Goal: Task Accomplishment & Management: Manage account settings

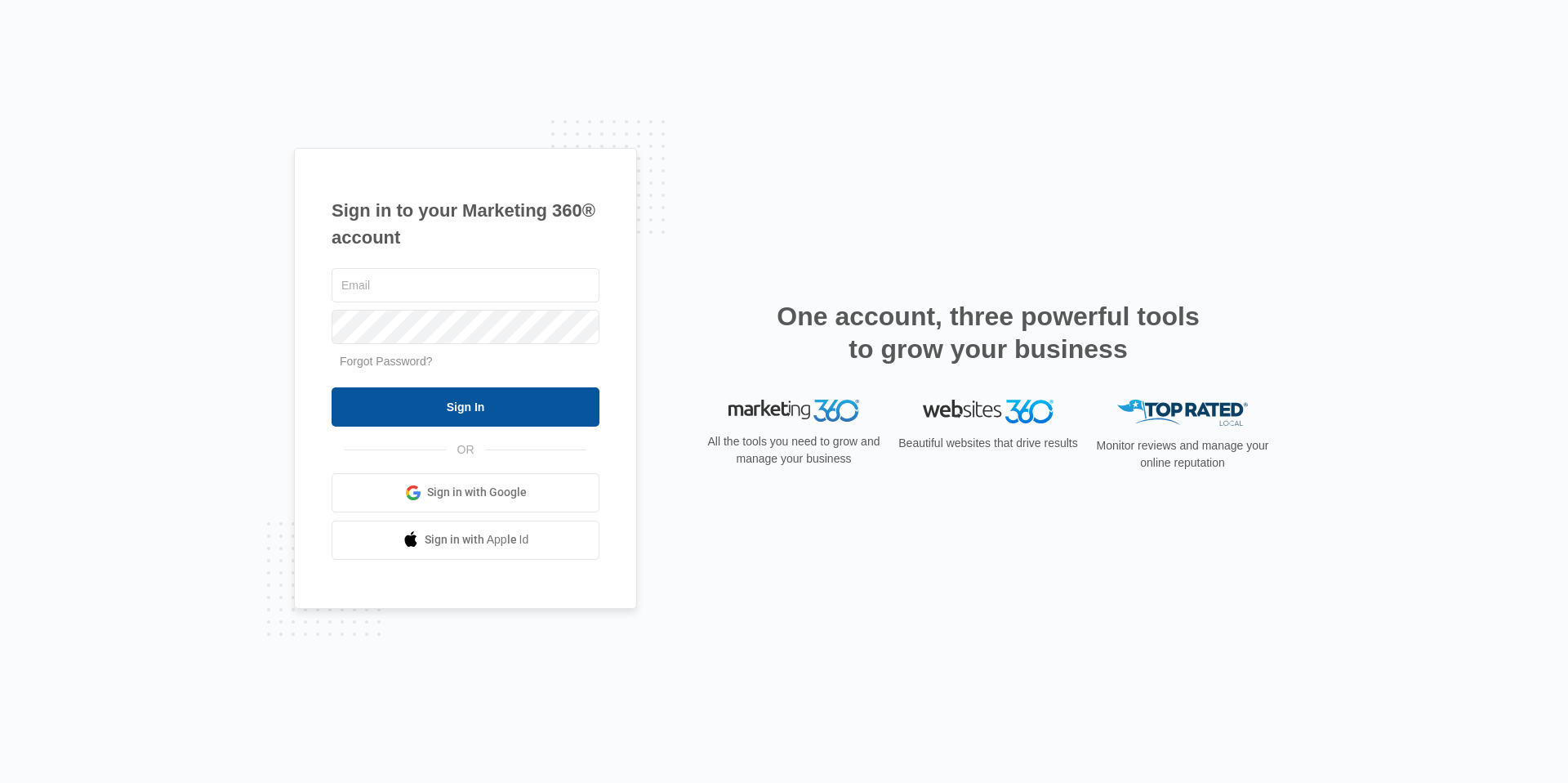
type input "[EMAIL_ADDRESS][DOMAIN_NAME]"
click at [424, 397] on input "Sign In" at bounding box center [465, 407] width 267 height 39
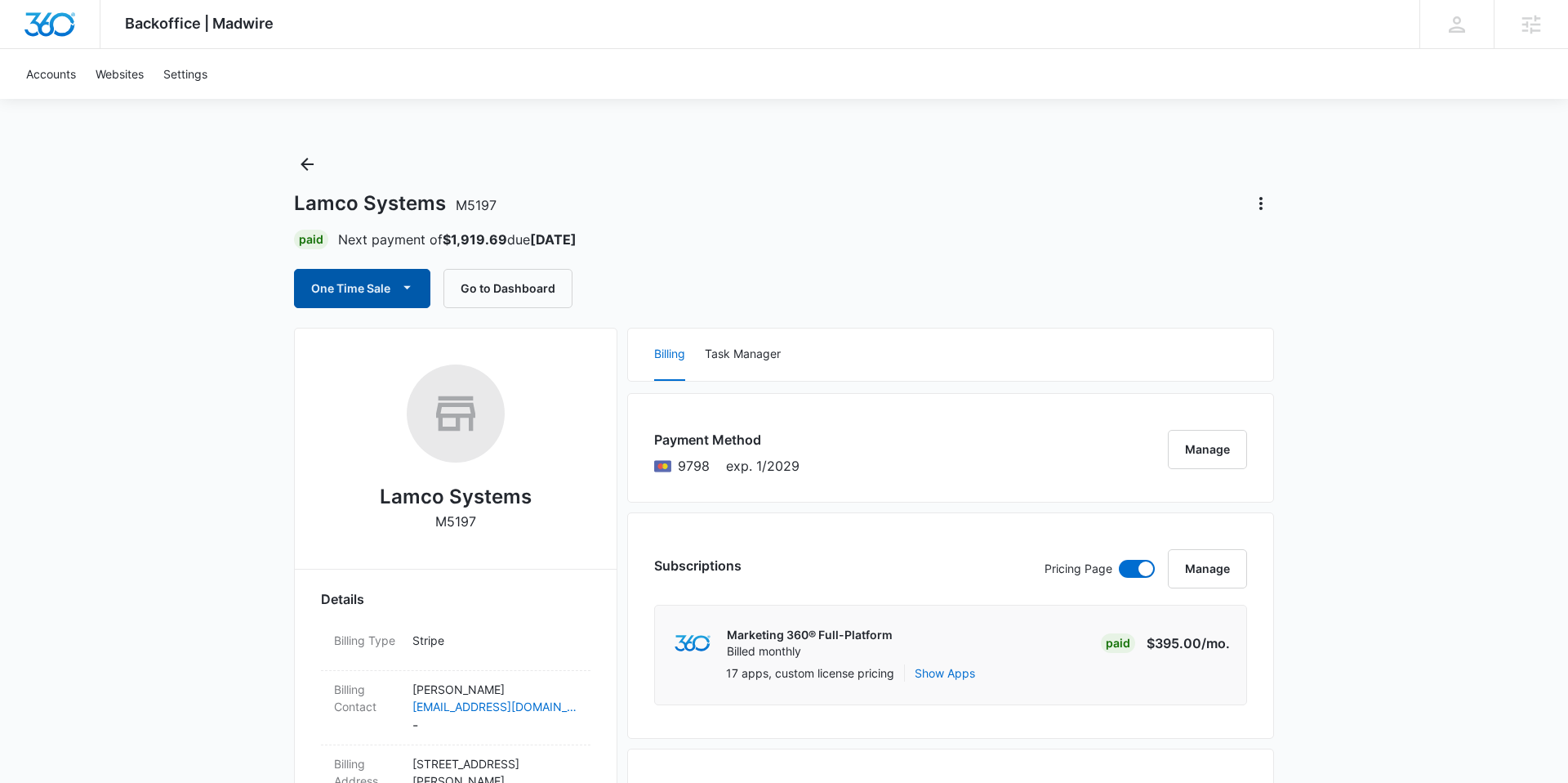
click at [393, 288] on button "One Time Sale" at bounding box center [362, 287] width 136 height 39
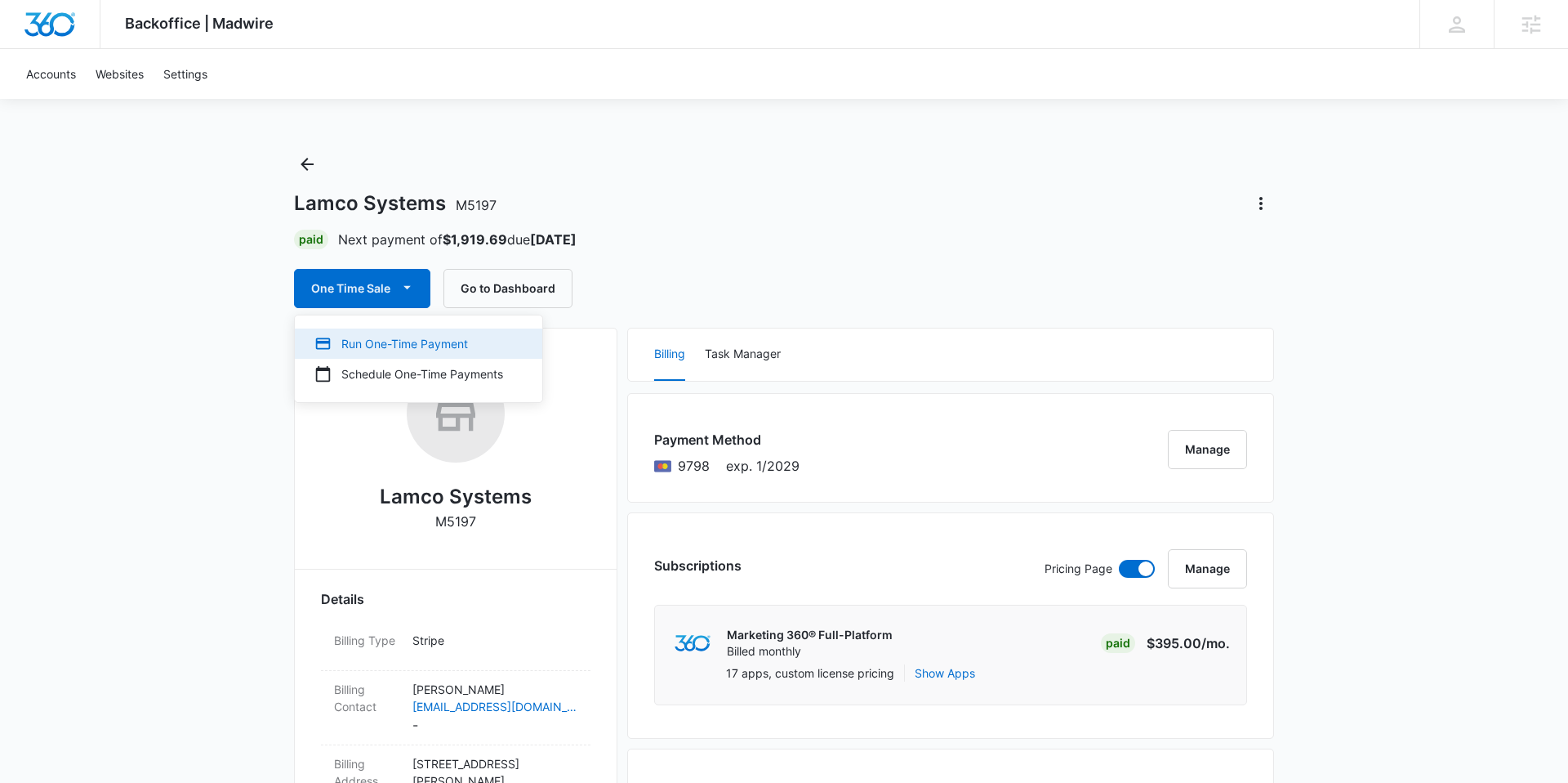
click at [359, 339] on div "Run One-Time Payment" at bounding box center [409, 343] width 189 height 17
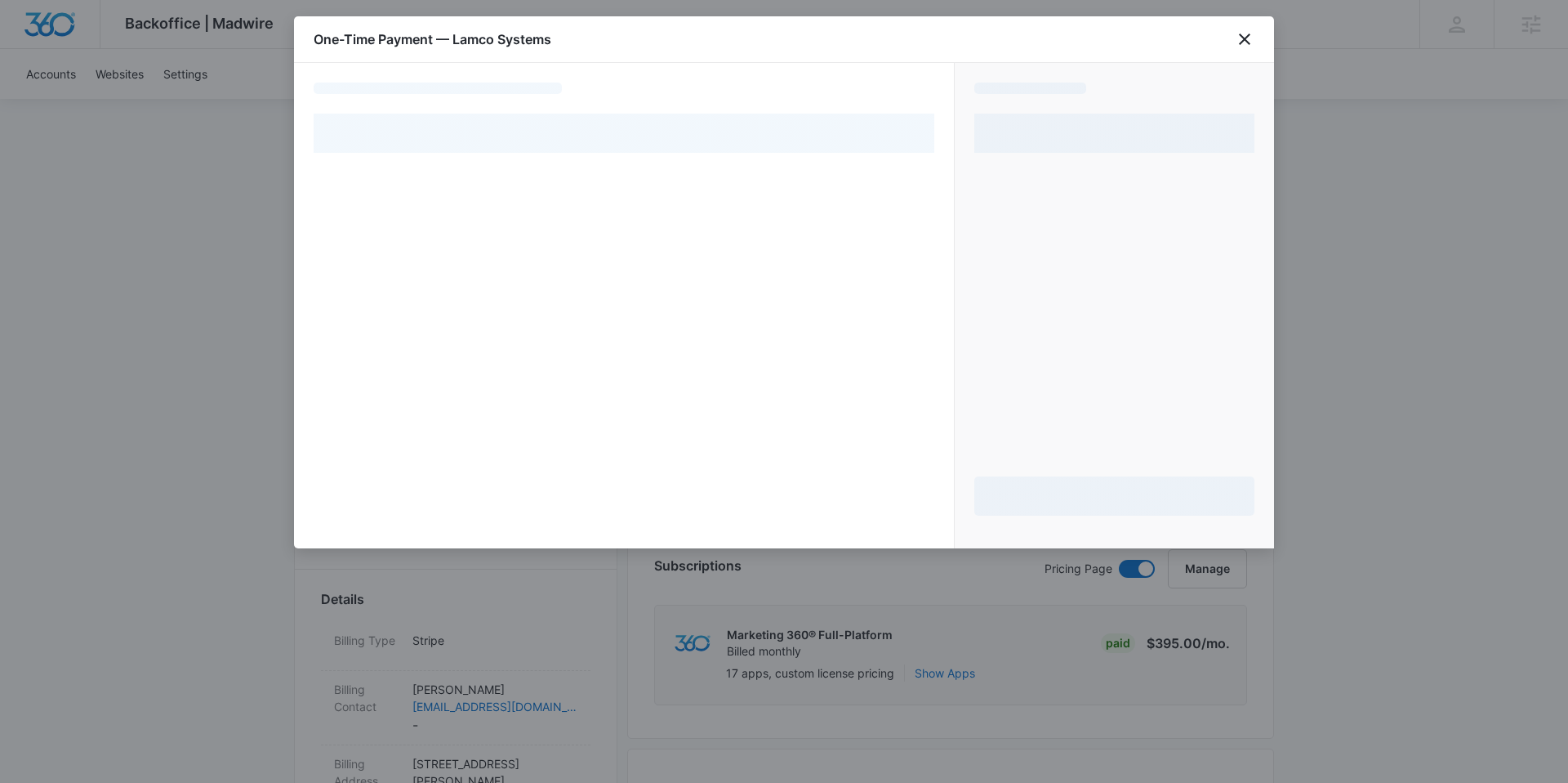
select select "pm_1Mqg19A4n8RTgNjUh50XwNmQ"
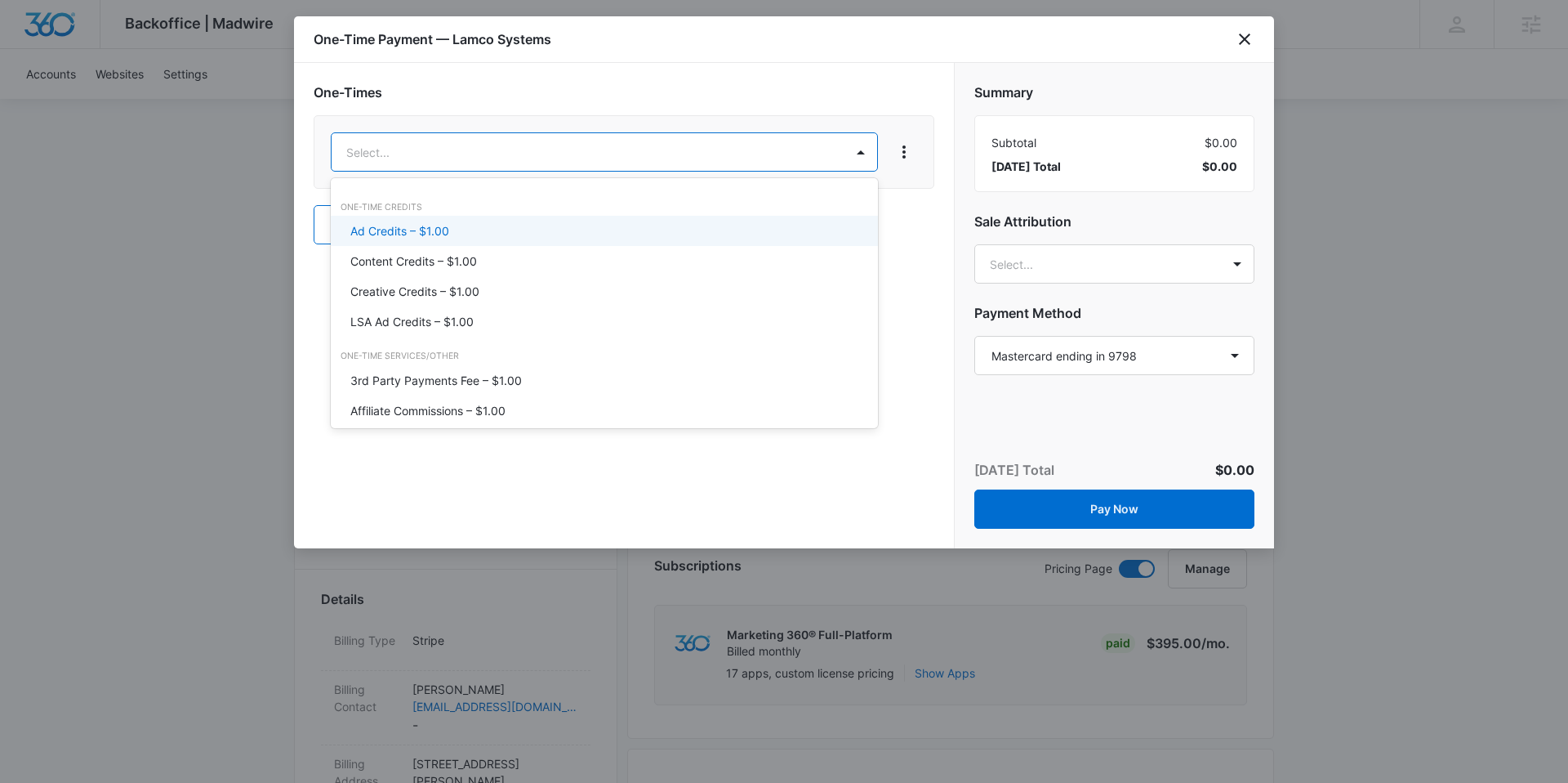
drag, startPoint x: 404, startPoint y: 228, endPoint x: 560, endPoint y: 177, distance: 164.1
click at [405, 228] on p "Ad Credits – $1.00" at bounding box center [400, 231] width 99 height 17
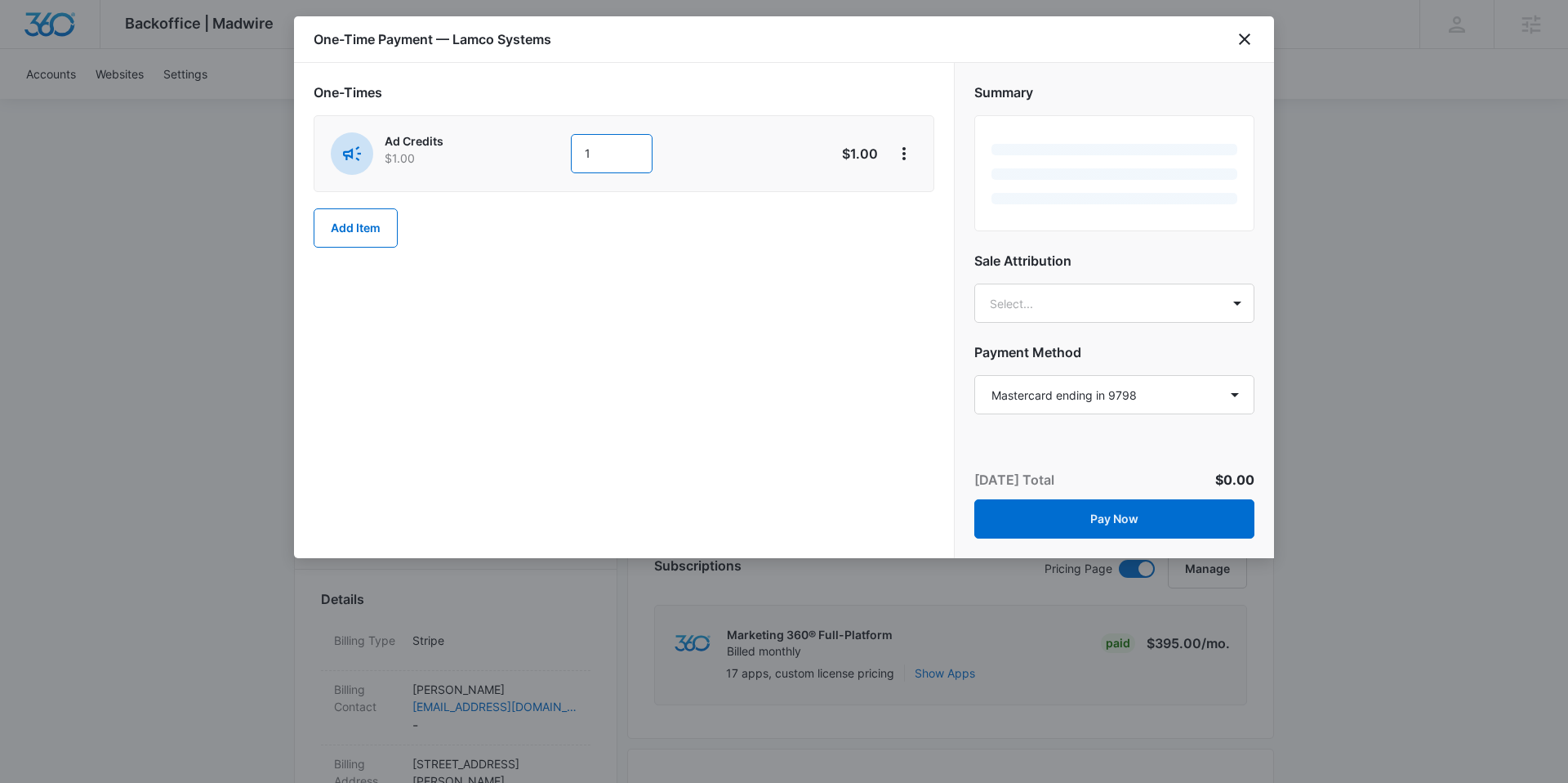
drag, startPoint x: 606, startPoint y: 156, endPoint x: 557, endPoint y: 153, distance: 49.1
click at [557, 153] on div "Ad Credits $1.00 1" at bounding box center [566, 153] width 471 height 43
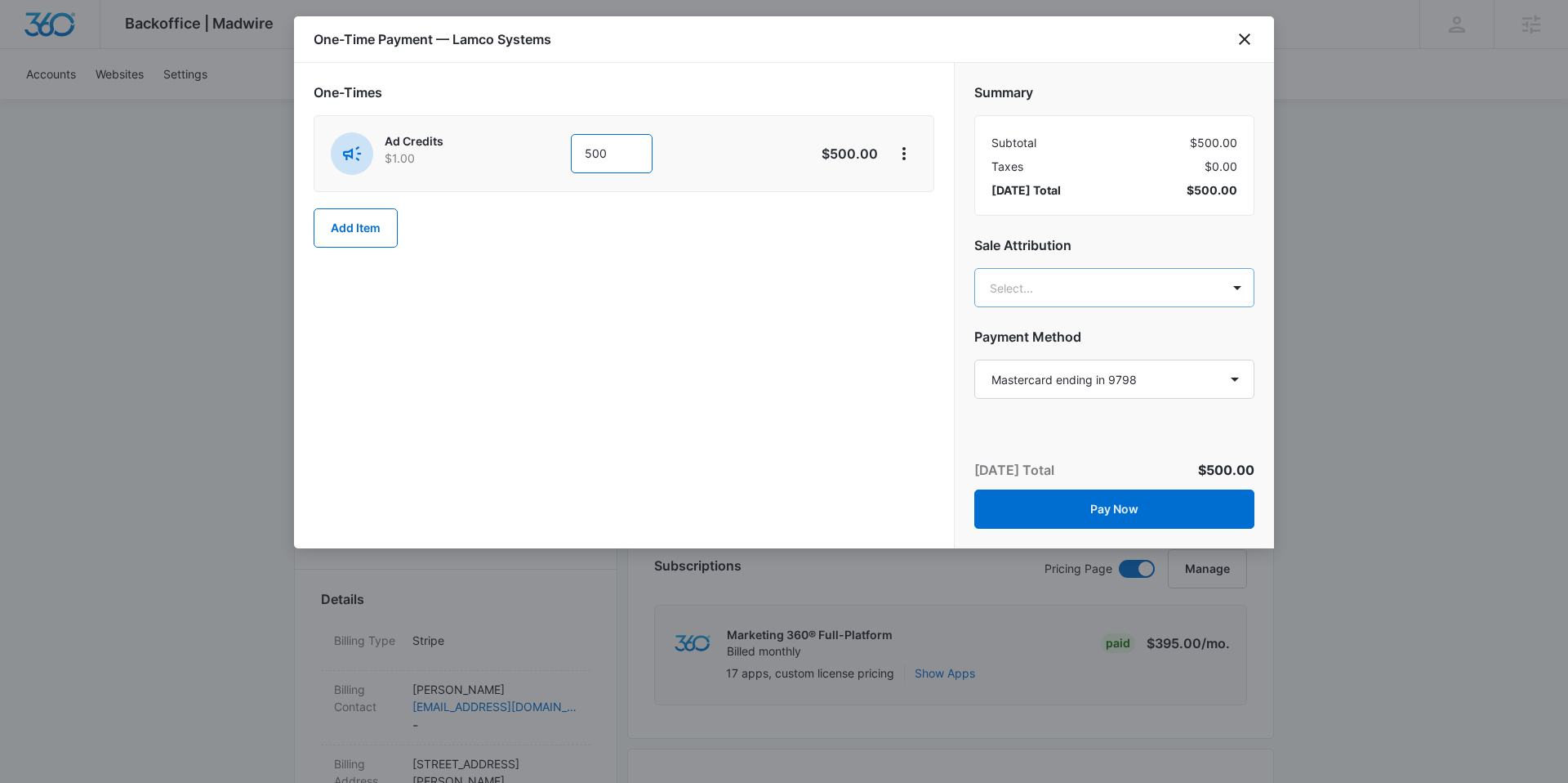
type input "500"
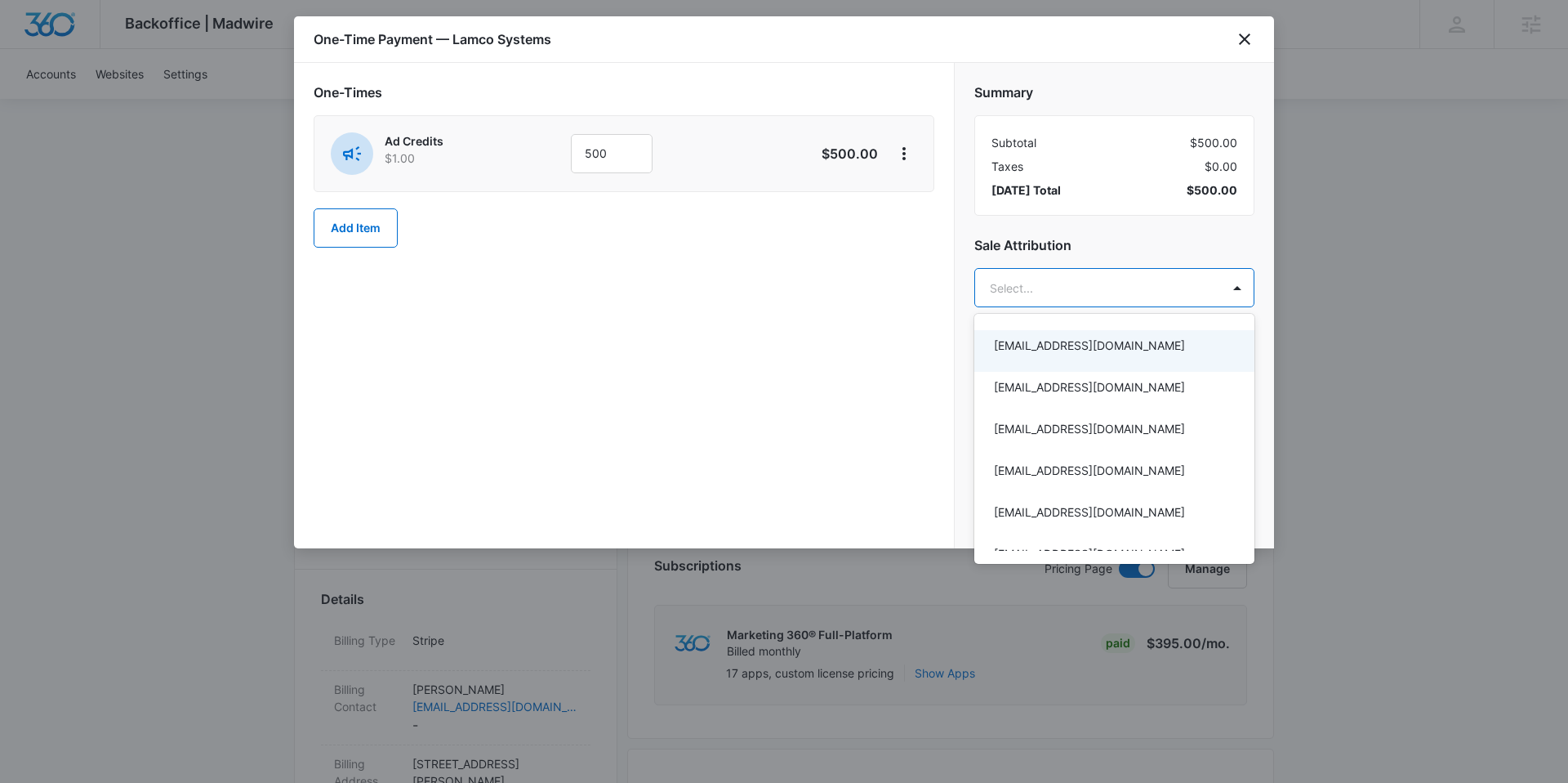
click at [1099, 280] on div at bounding box center [784, 392] width 1568 height 783
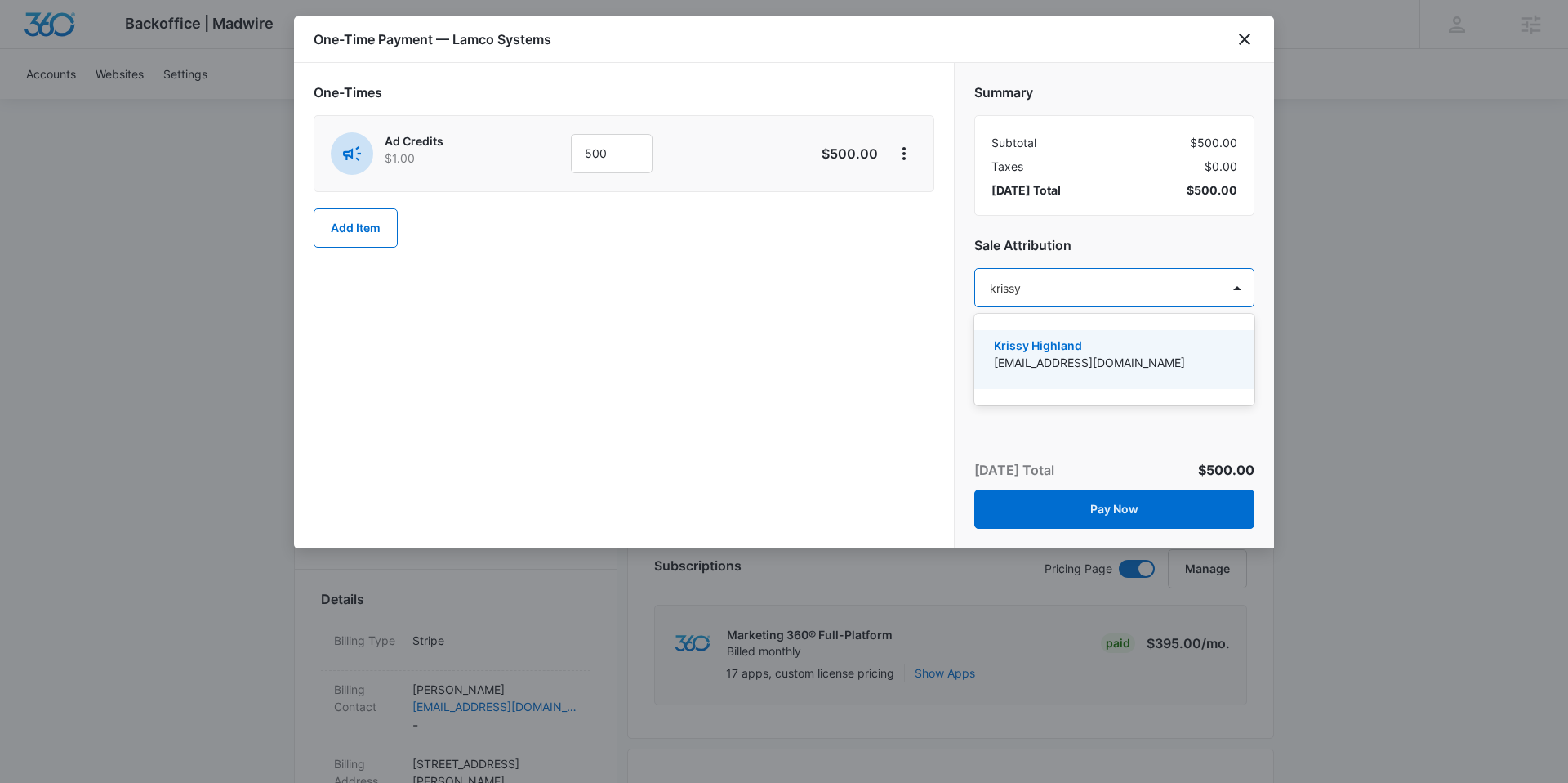
click at [1295, 312] on div at bounding box center [784, 392] width 1568 height 783
type input "krissy"
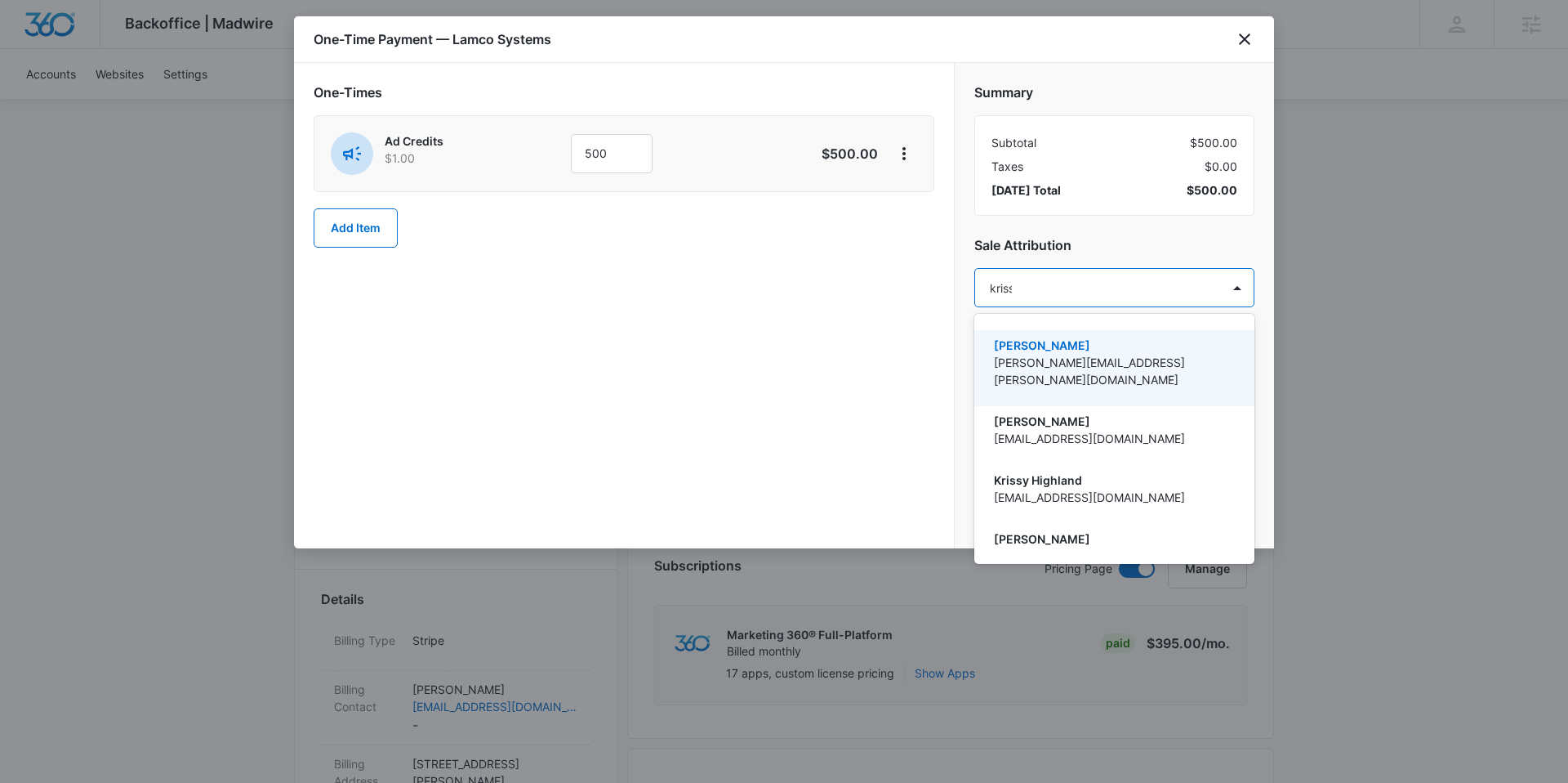
type input "krissy"
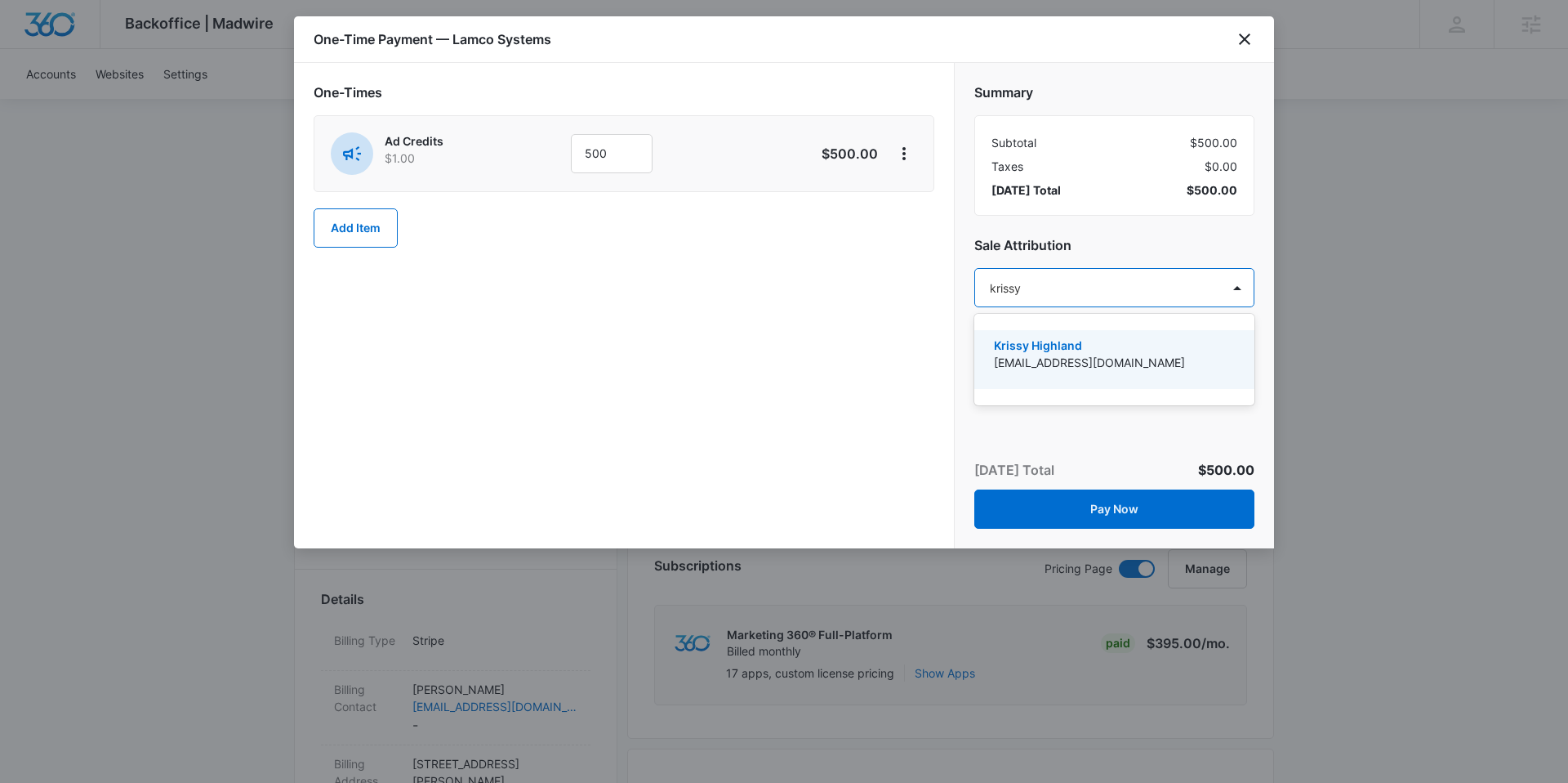
click at [1083, 339] on p "Krissy Highland" at bounding box center [1112, 345] width 237 height 17
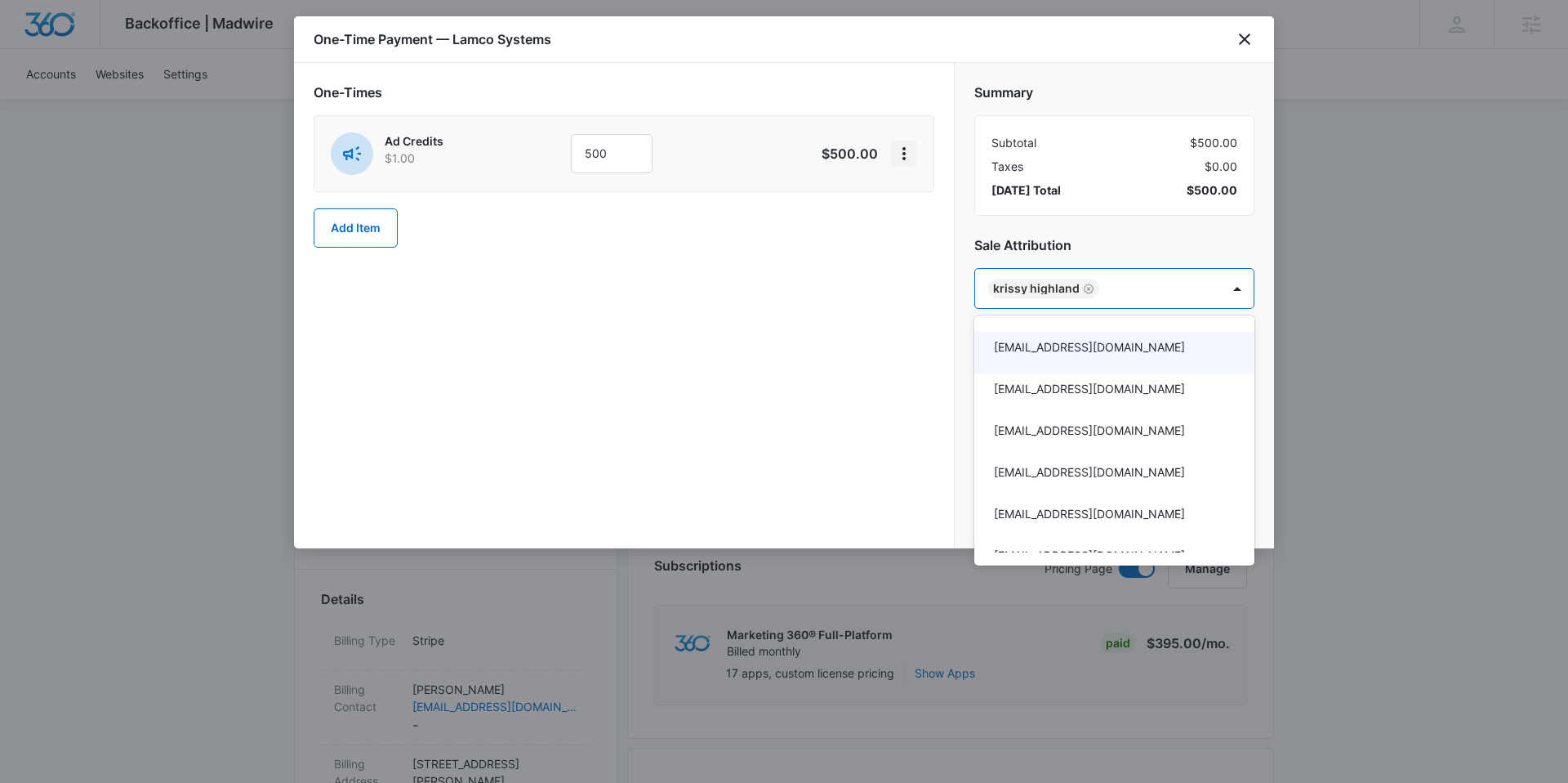
click at [903, 155] on div at bounding box center [784, 392] width 1568 height 783
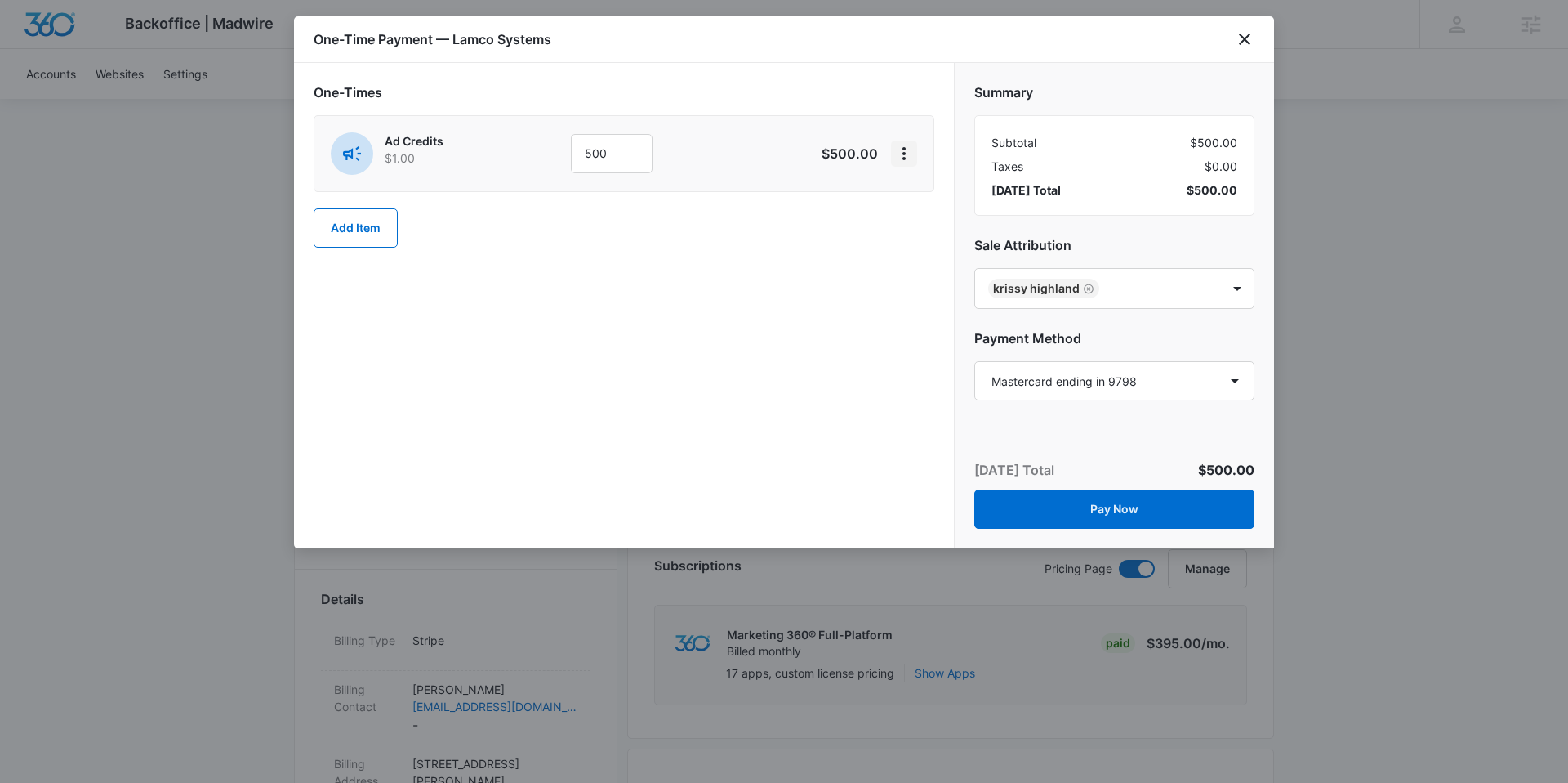
click at [902, 155] on icon "View More" at bounding box center [904, 153] width 20 height 20
click at [929, 194] on div "Delete Item" at bounding box center [942, 200] width 61 height 11
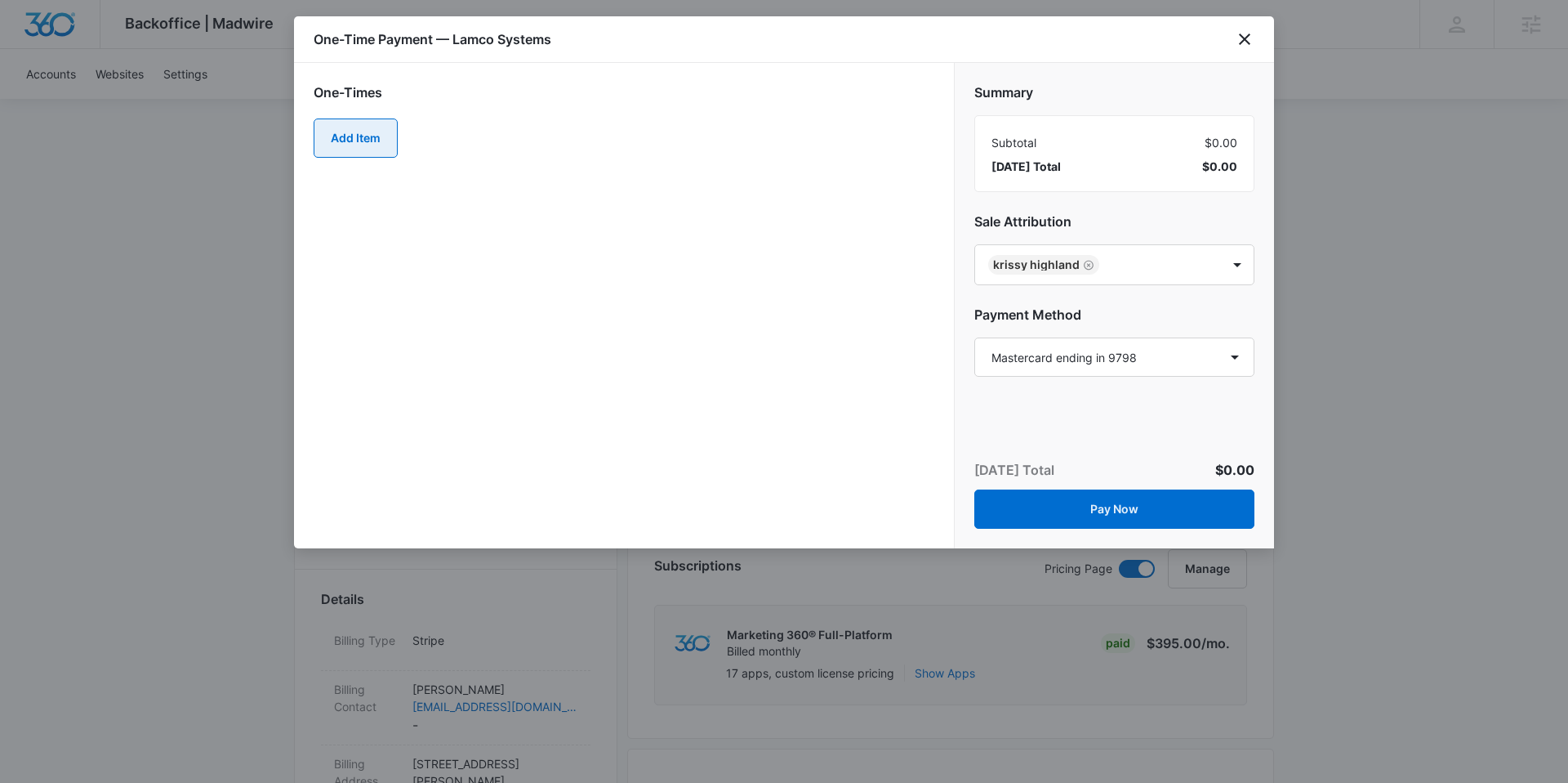
click at [362, 130] on button "Add Item" at bounding box center [355, 137] width 84 height 39
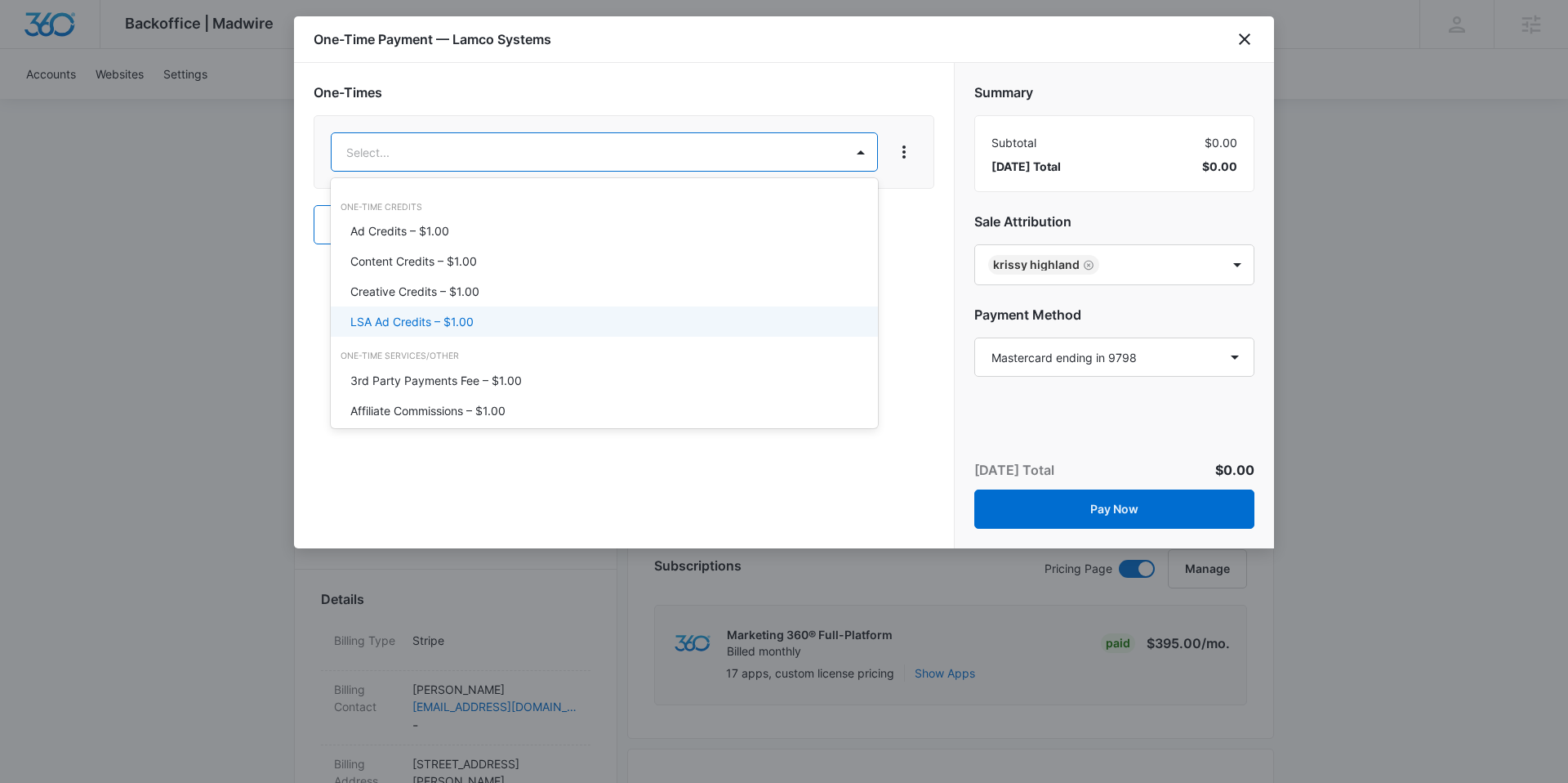
click at [429, 328] on p "LSA Ad Credits – $1.00" at bounding box center [412, 322] width 124 height 17
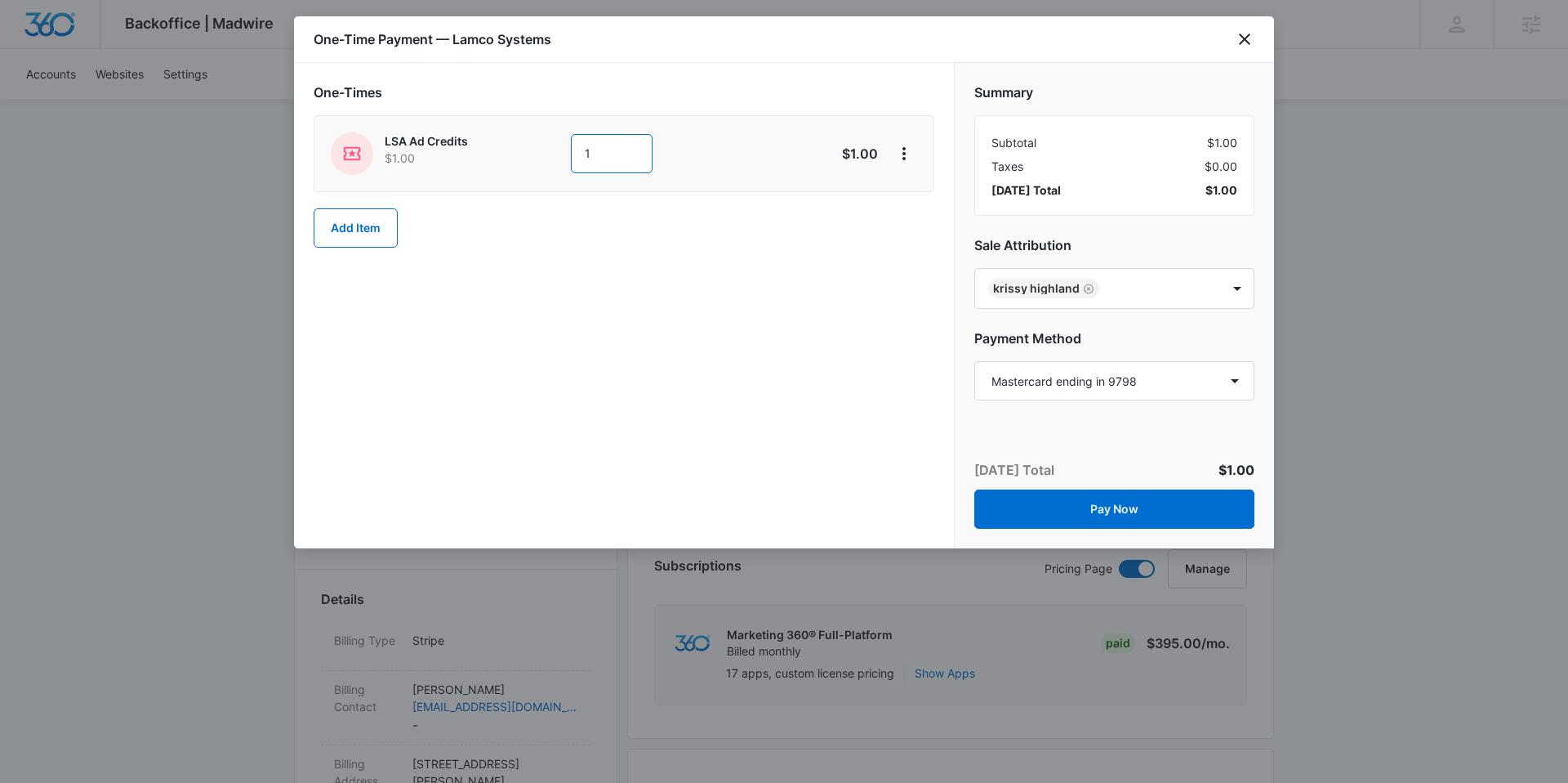
drag, startPoint x: 617, startPoint y: 152, endPoint x: 570, endPoint y: 153, distance: 47.0
click at [571, 153] on input "1" at bounding box center [612, 153] width 81 height 39
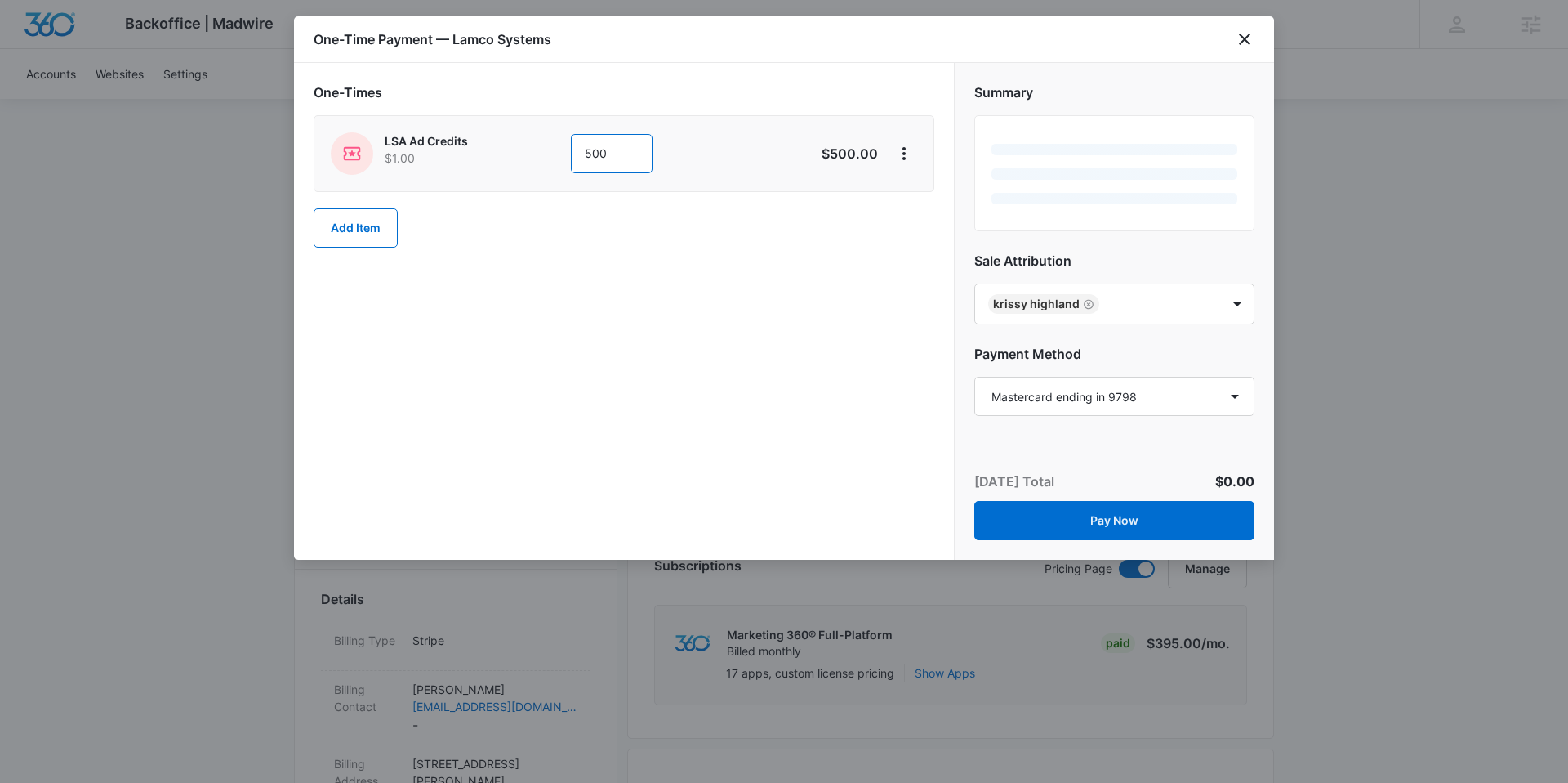
type input "500"
click at [821, 251] on div "One-Times LSA Ad Credits $1.00 500 $500.00 Add Item" at bounding box center [624, 173] width 621 height 182
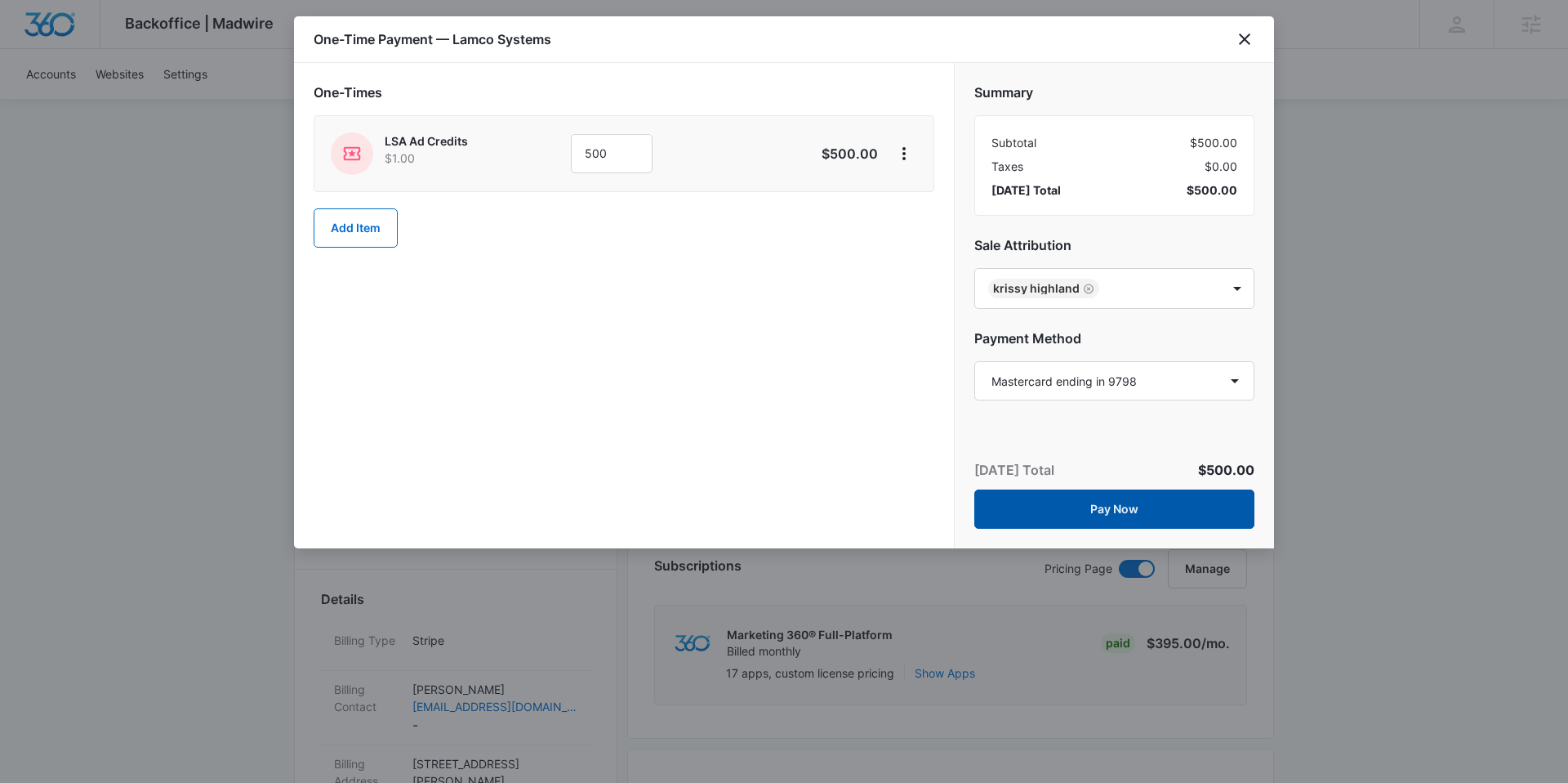
click at [1101, 511] on button "Pay Now" at bounding box center [1114, 509] width 280 height 39
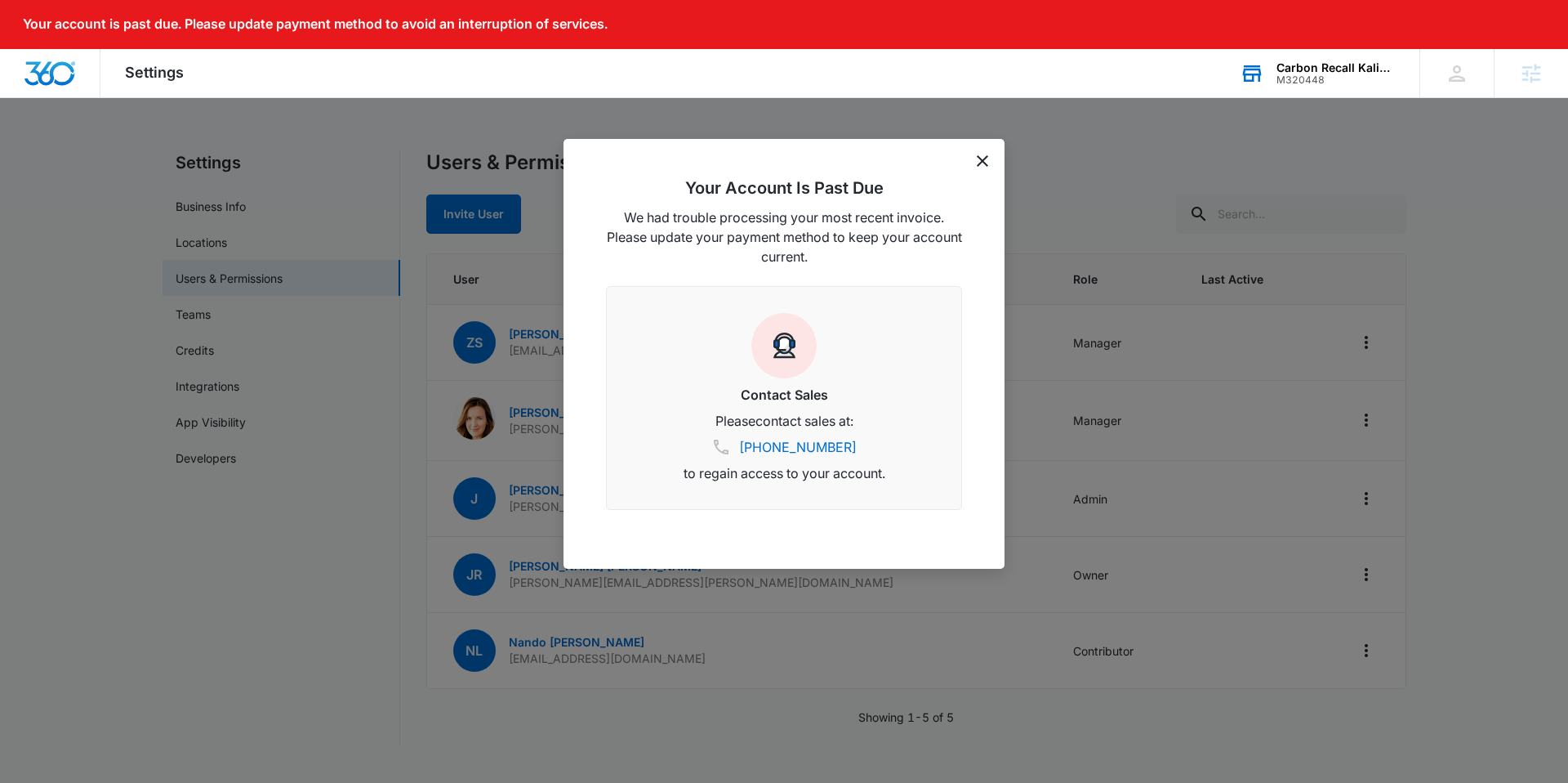
click at [1312, 66] on div "Carbon Recall Kalispell" at bounding box center [1336, 68] width 119 height 13
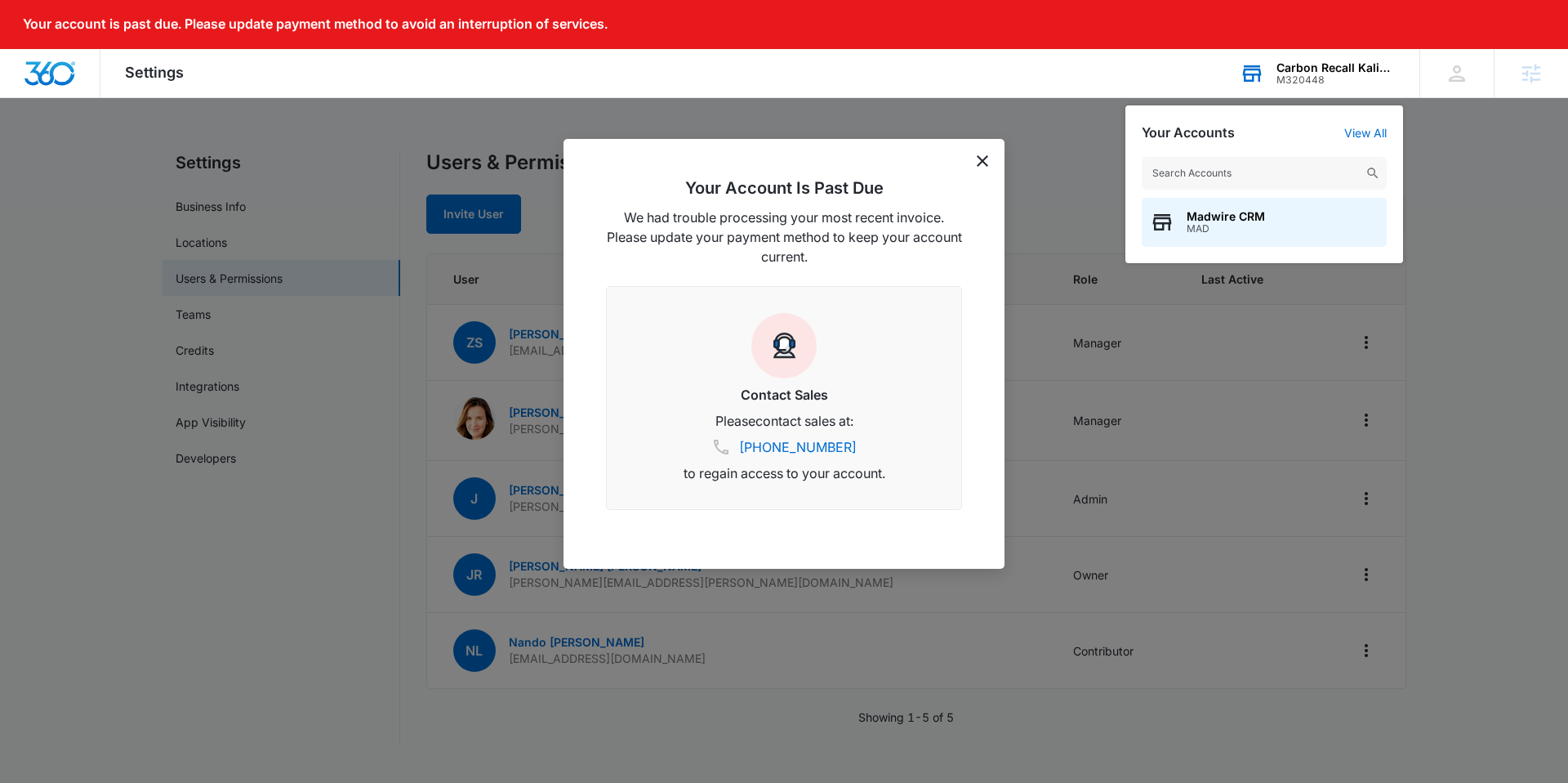
click at [1183, 178] on input "text" at bounding box center [1264, 173] width 245 height 33
type input "lamco"
click at [1266, 216] on span "Lamco Systems" at bounding box center [1232, 217] width 89 height 13
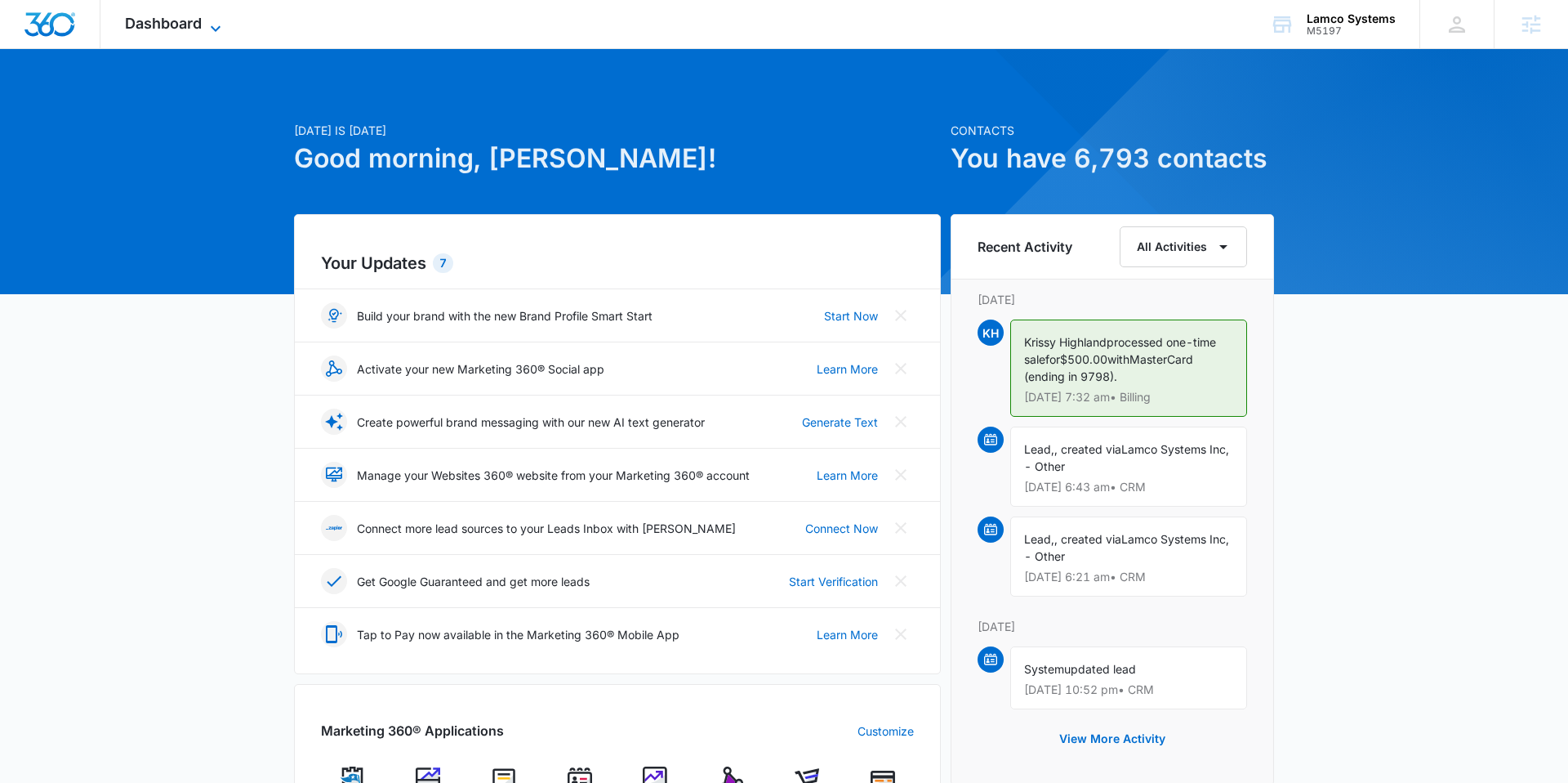
click at [145, 21] on span "Dashboard" at bounding box center [163, 24] width 77 height 17
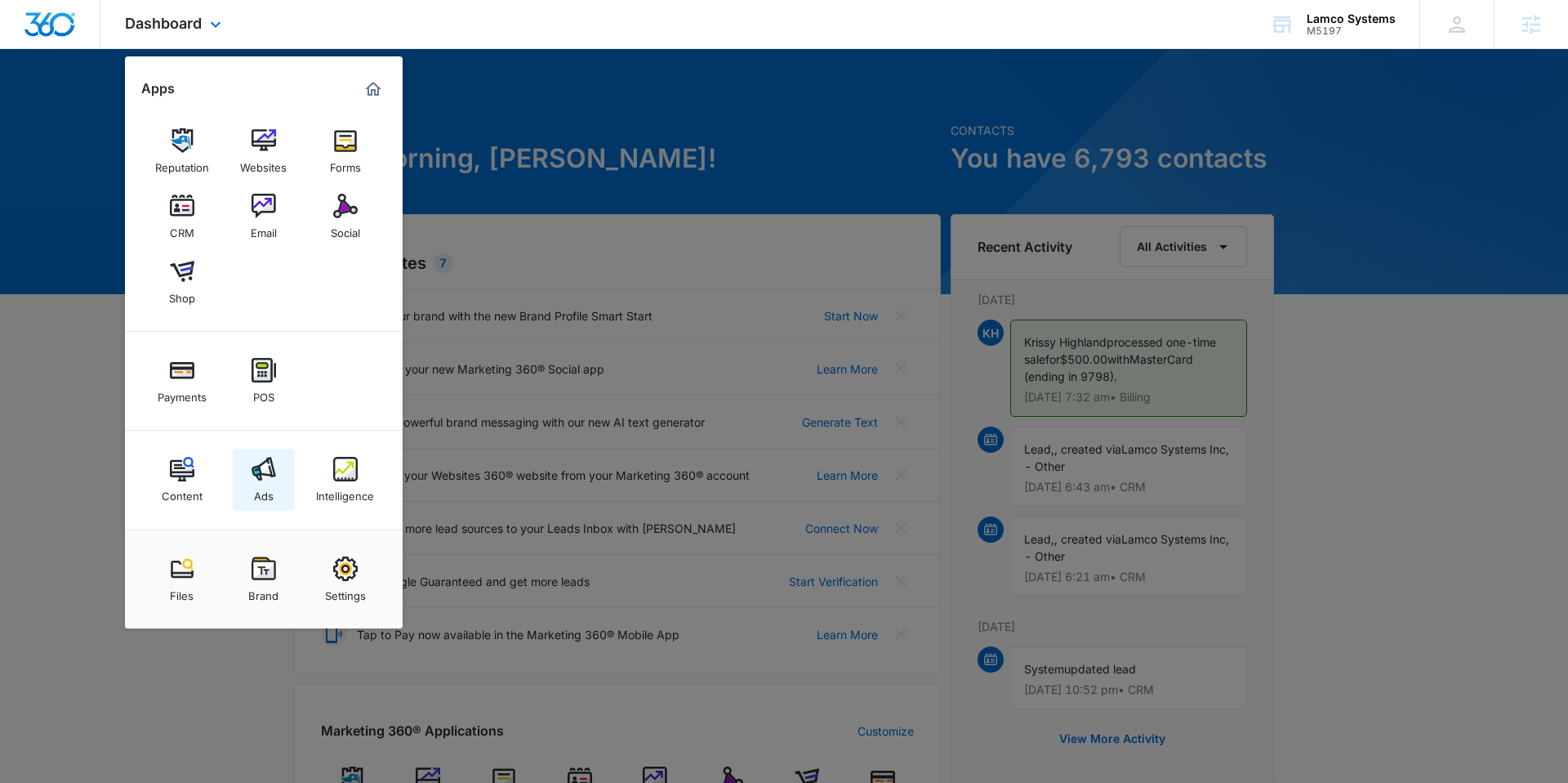
click at [262, 470] on img at bounding box center [264, 469] width 25 height 25
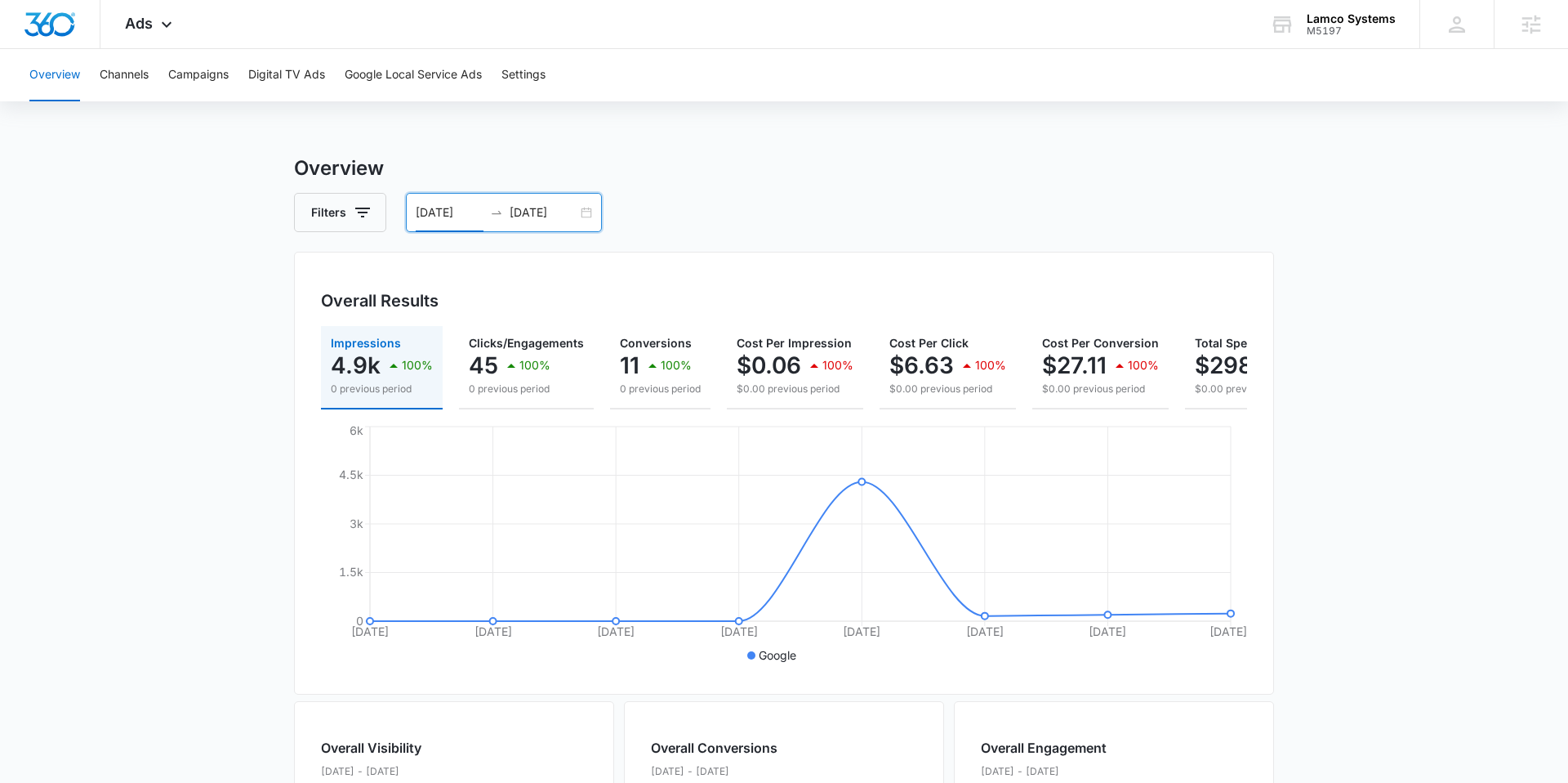
click at [436, 210] on input "[DATE]" at bounding box center [450, 212] width 68 height 18
click at [408, 78] on button "Google Local Service Ads" at bounding box center [413, 75] width 137 height 52
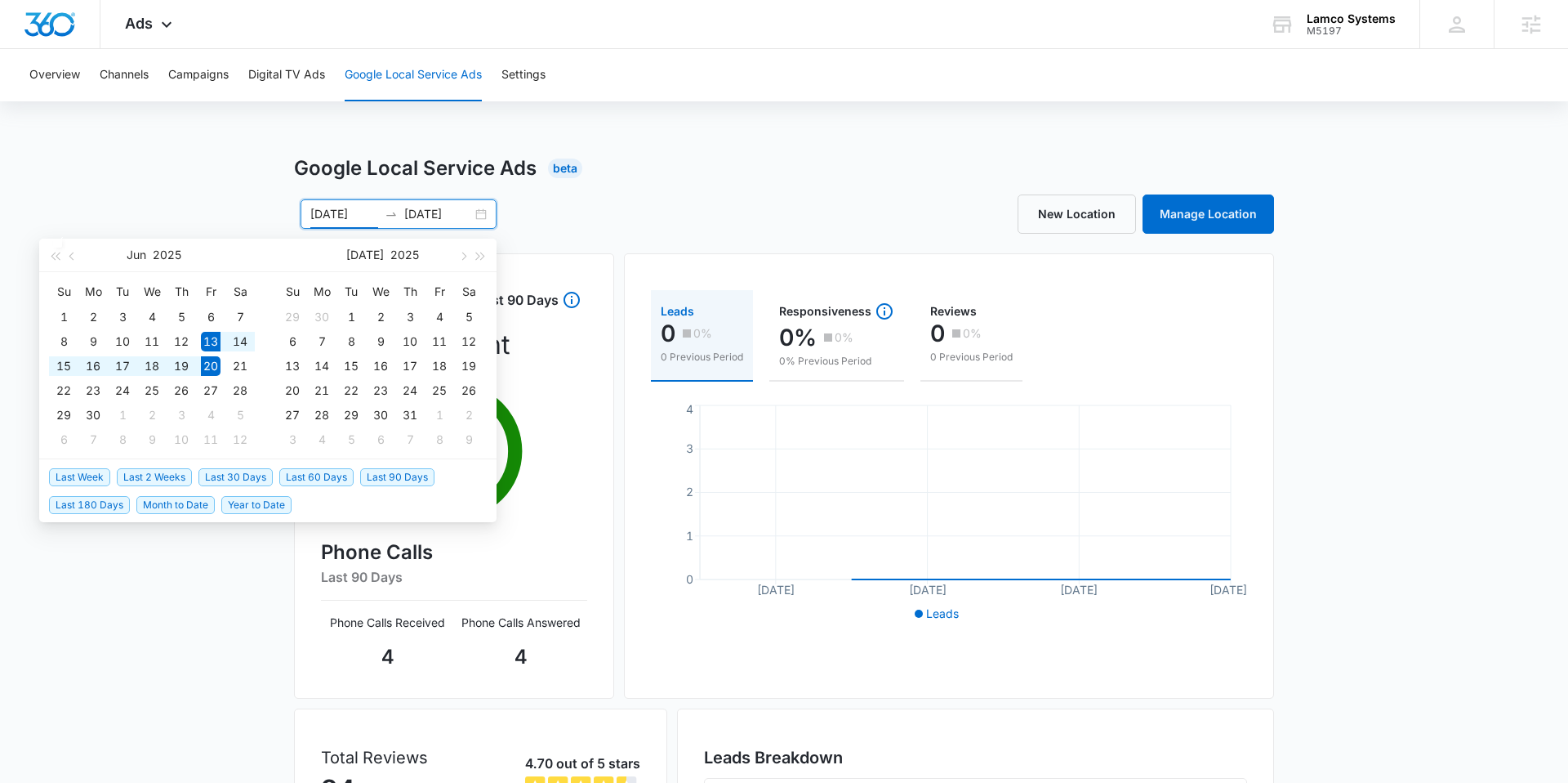
click at [347, 214] on input "[DATE]" at bounding box center [344, 214] width 68 height 18
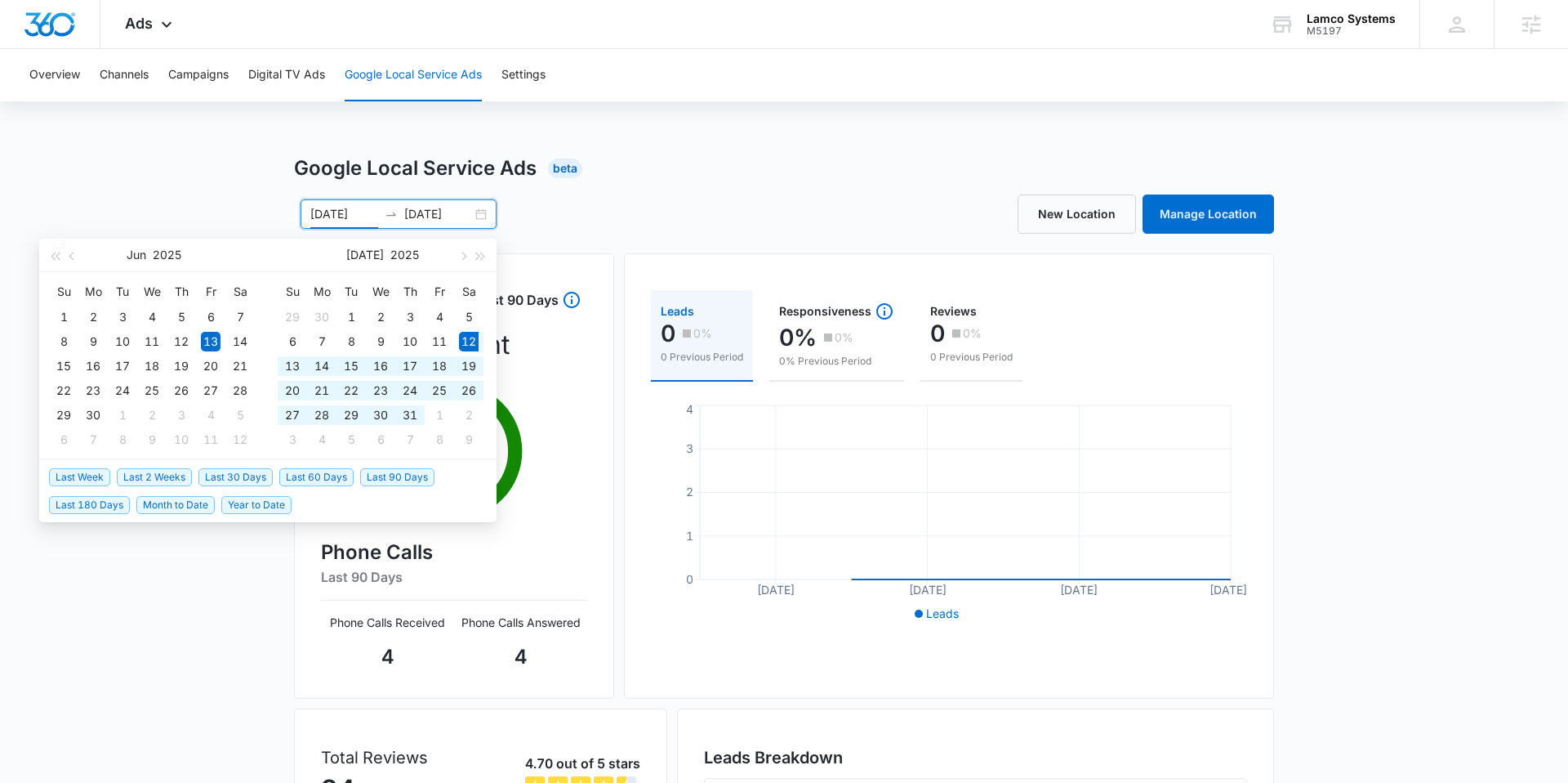
click at [250, 474] on span "Last 30 Days" at bounding box center [235, 477] width 75 height 18
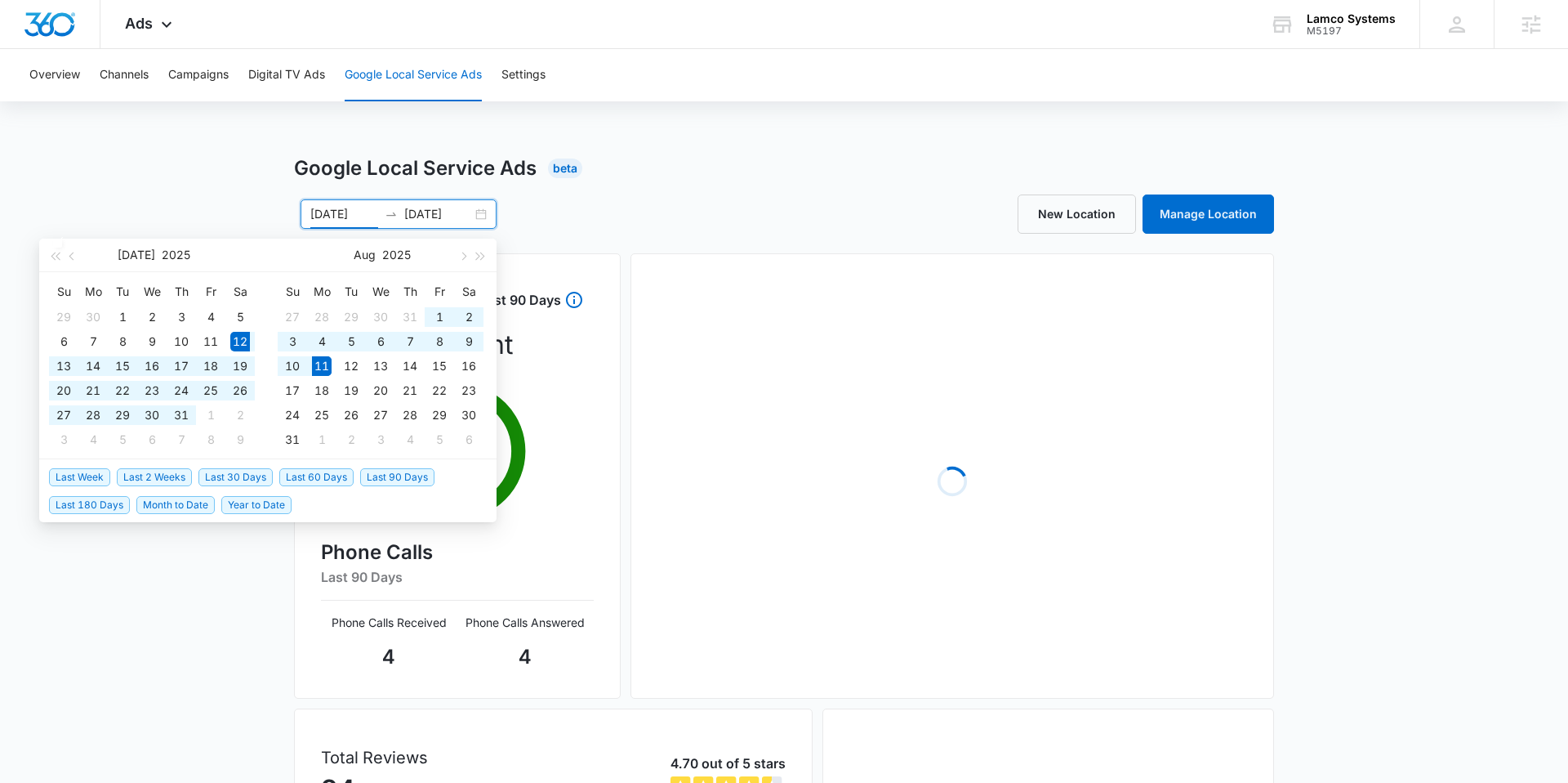
type input "[DATE]"
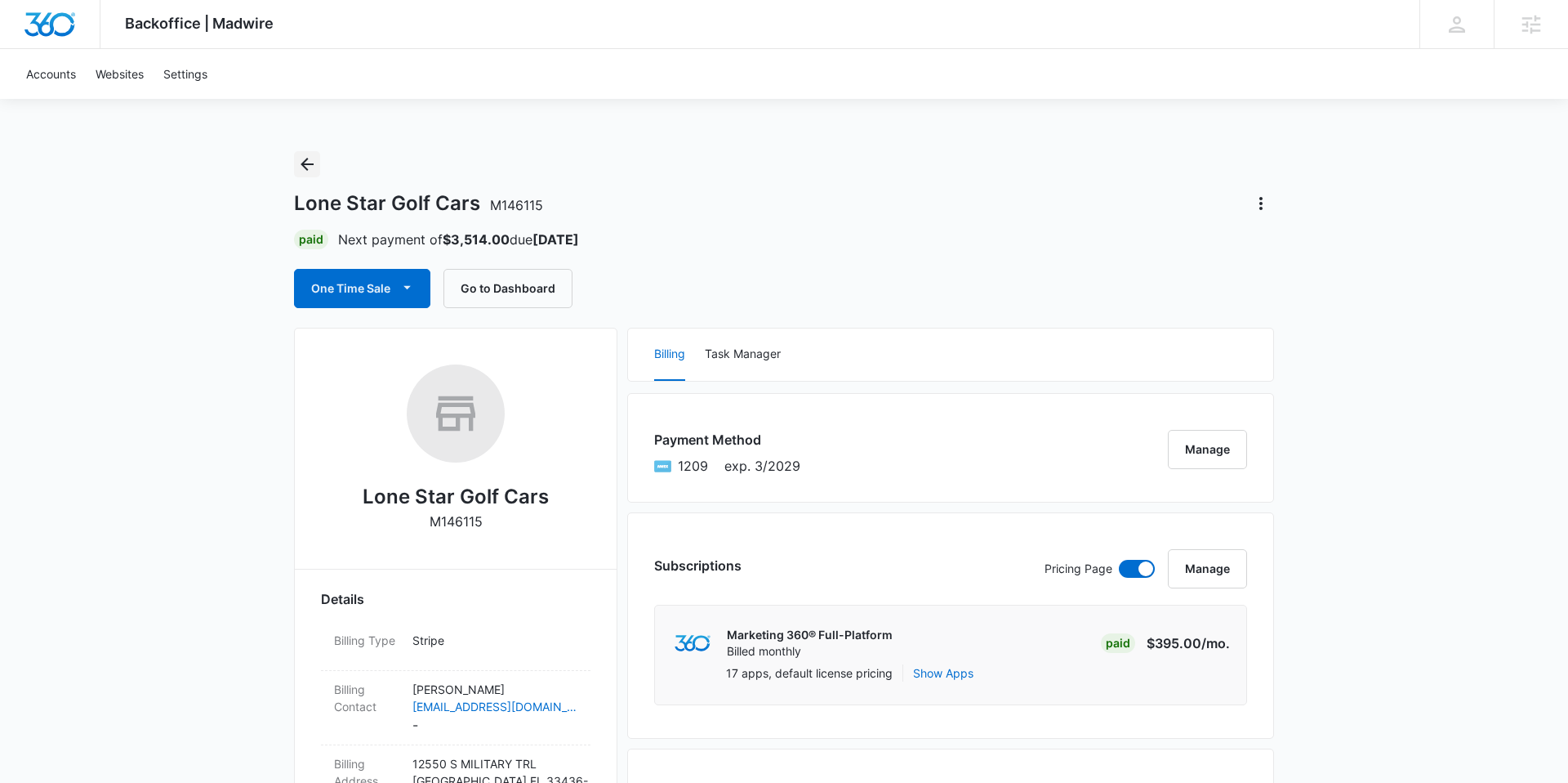
click at [311, 160] on icon "Back" at bounding box center [307, 164] width 20 height 20
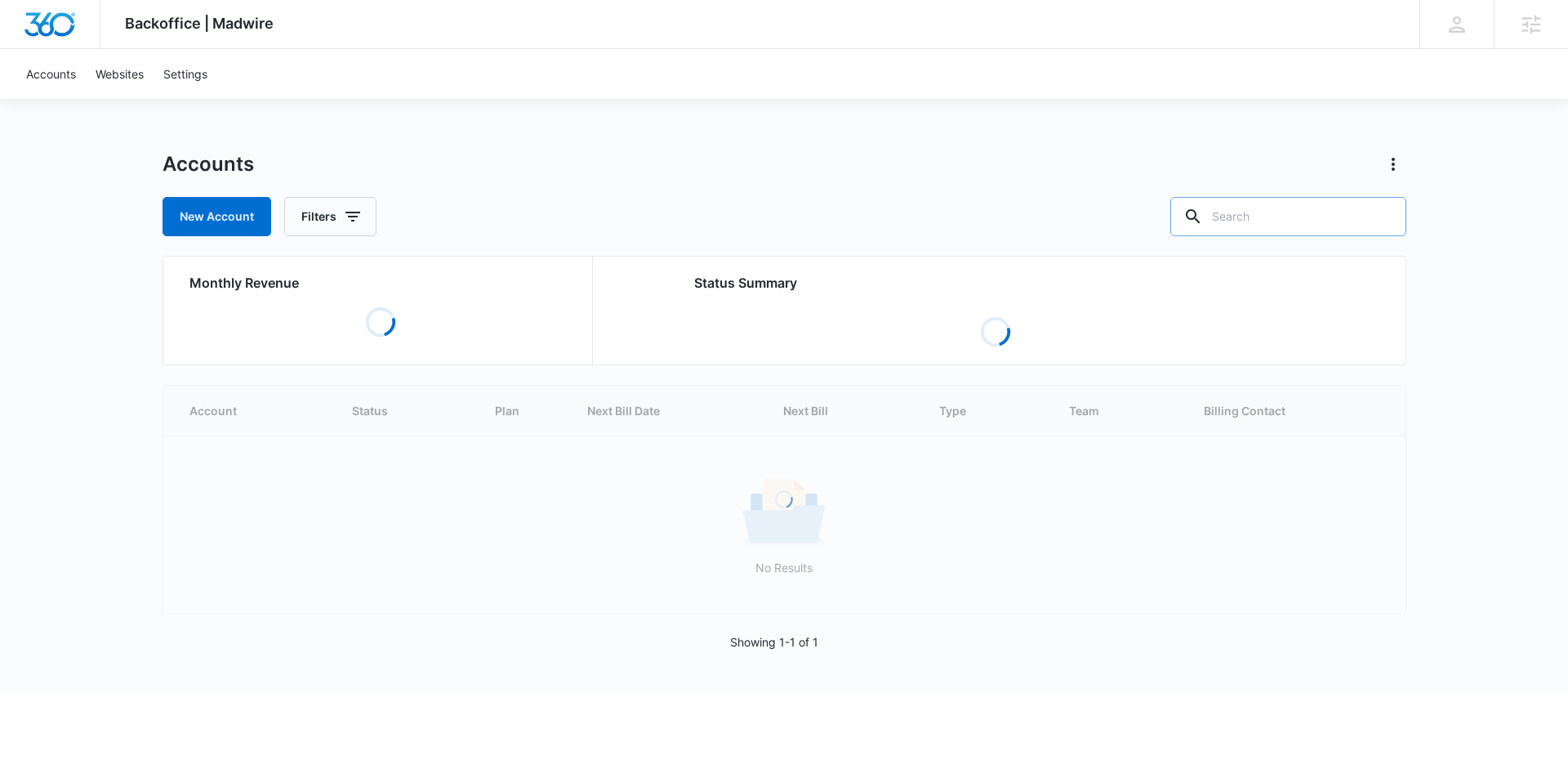
click at [1291, 219] on input "text" at bounding box center [1288, 216] width 236 height 39
paste input "M327600"
type input "M327600"
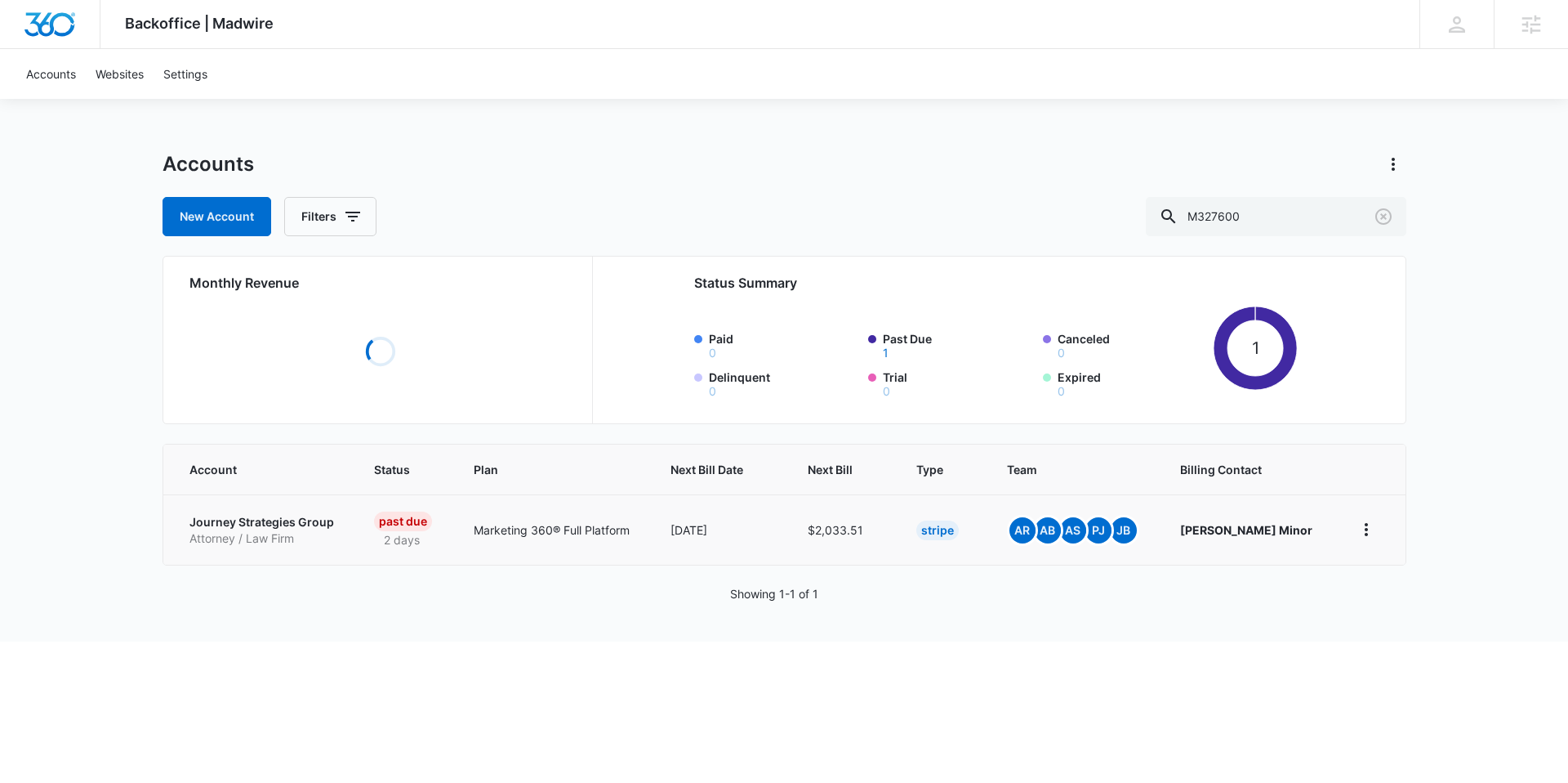
click at [207, 518] on p "Journey Strategies Group" at bounding box center [263, 522] width 146 height 16
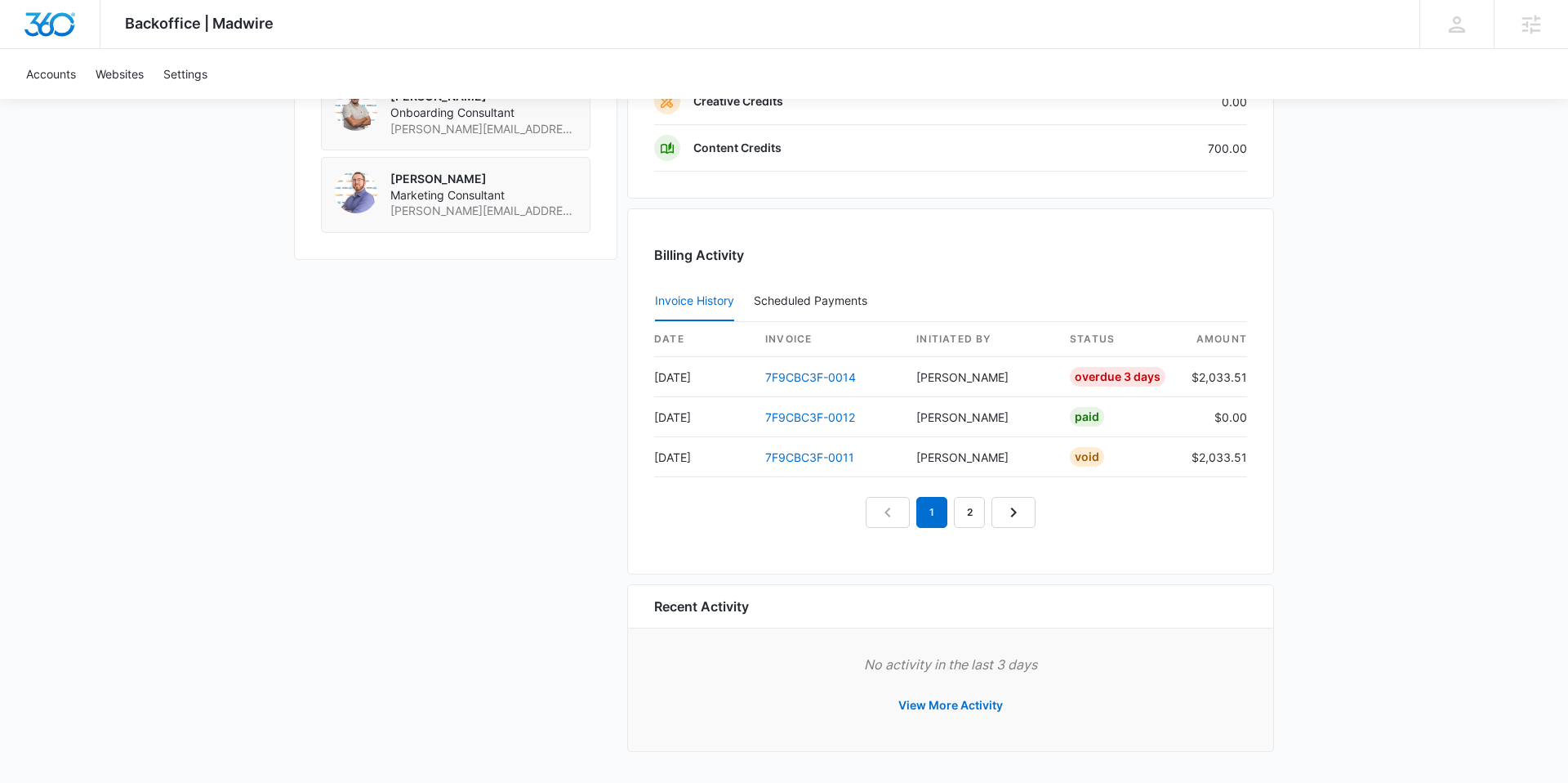
scroll to position [1484, 0]
click at [974, 514] on link "2" at bounding box center [969, 512] width 31 height 31
click at [790, 374] on link "7F9CBC3F-0010" at bounding box center [811, 377] width 91 height 14
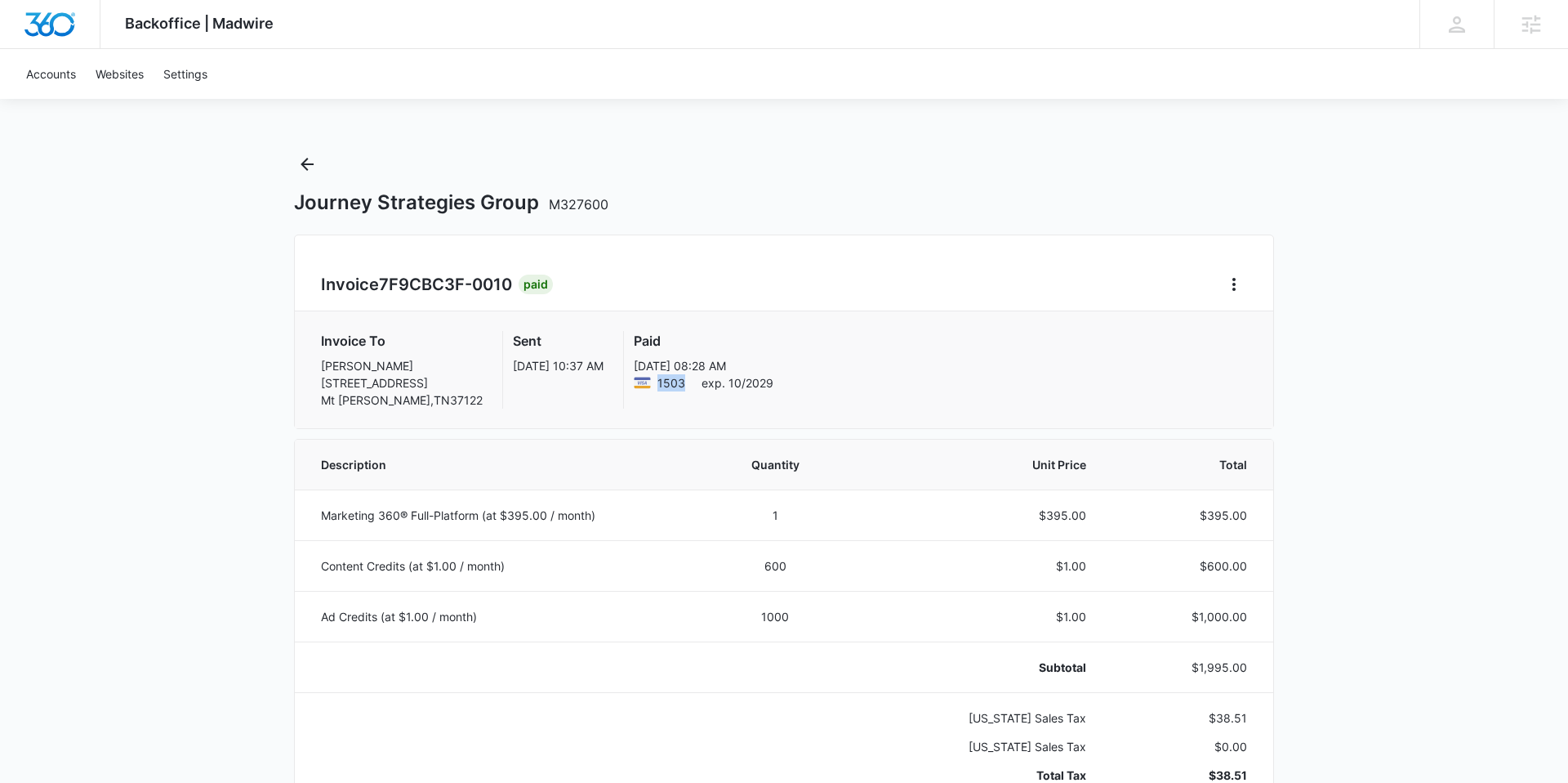
click at [634, 385] on div "1503 exp. 10/2029" at bounding box center [704, 383] width 140 height 17
copy span "1503"
click at [310, 169] on icon "Back" at bounding box center [307, 164] width 20 height 20
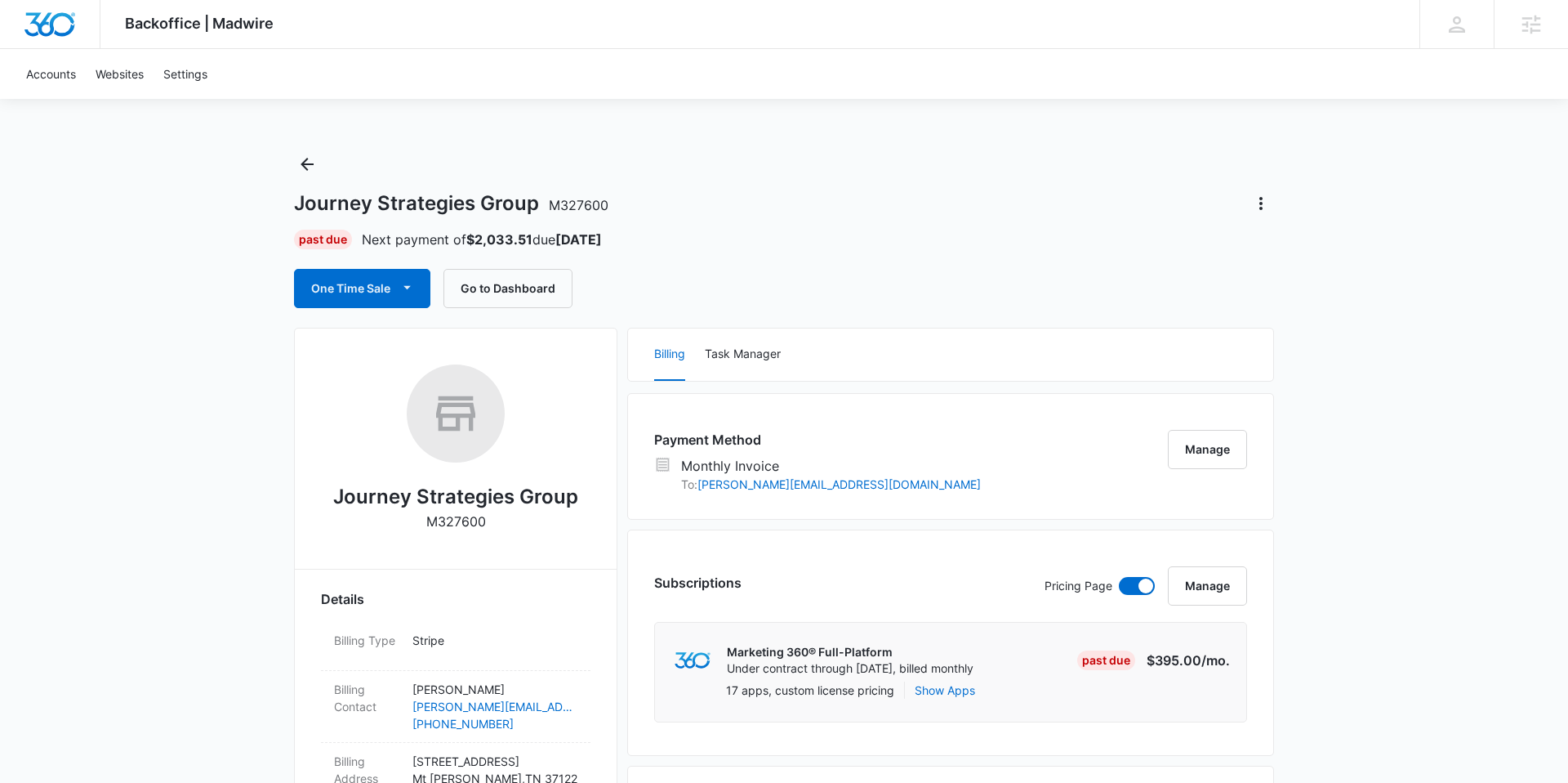
click at [322, 161] on div "Journey Strategies Group M327600 Past Due Next payment of $2,033.51 due Sep 7 O…" at bounding box center [784, 230] width 980 height 157
click at [313, 165] on icon "Back" at bounding box center [307, 165] width 13 height 13
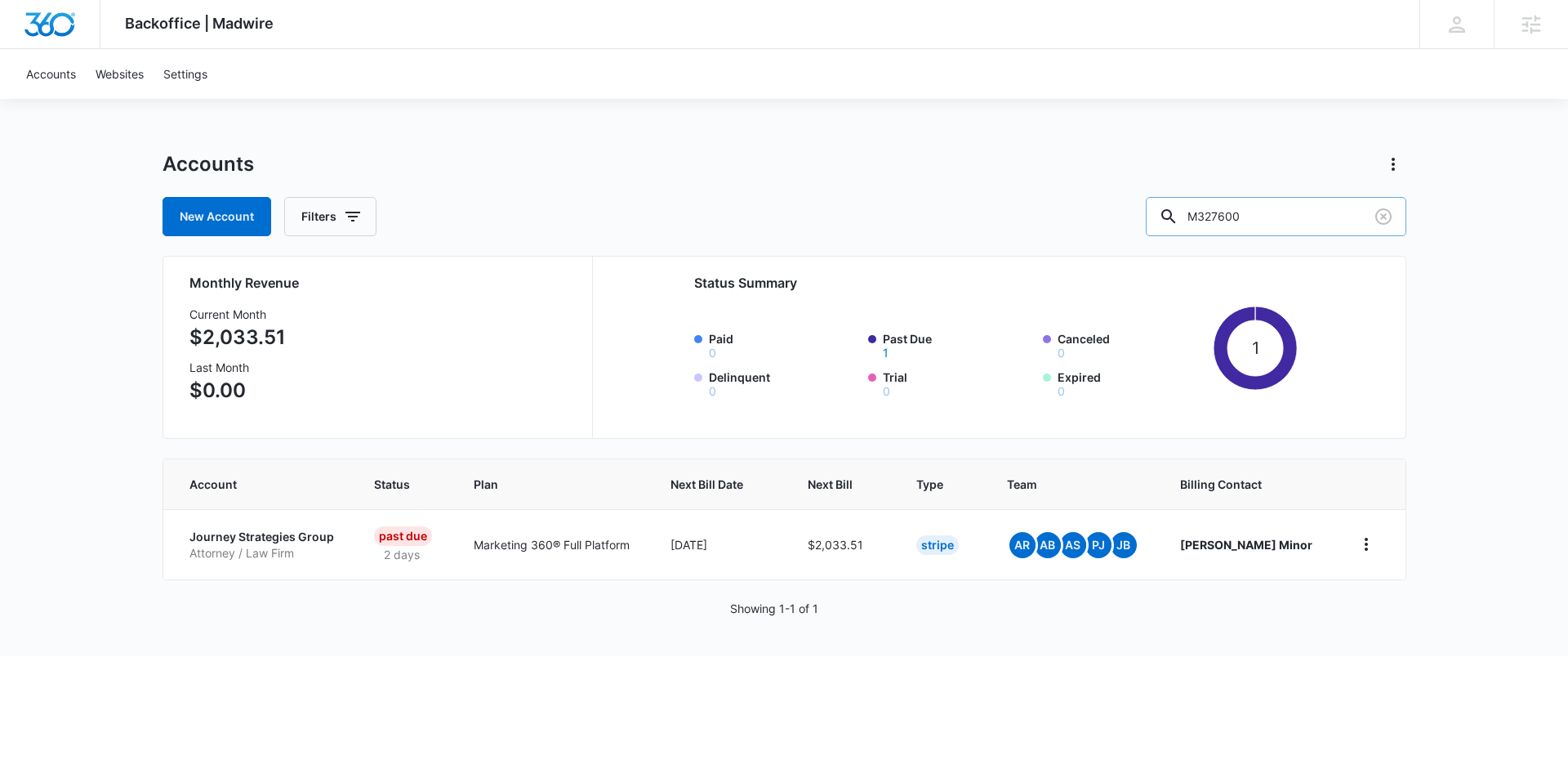
click at [1260, 218] on input "M327600" at bounding box center [1277, 216] width 261 height 39
paste input "0448"
type input "M320448"
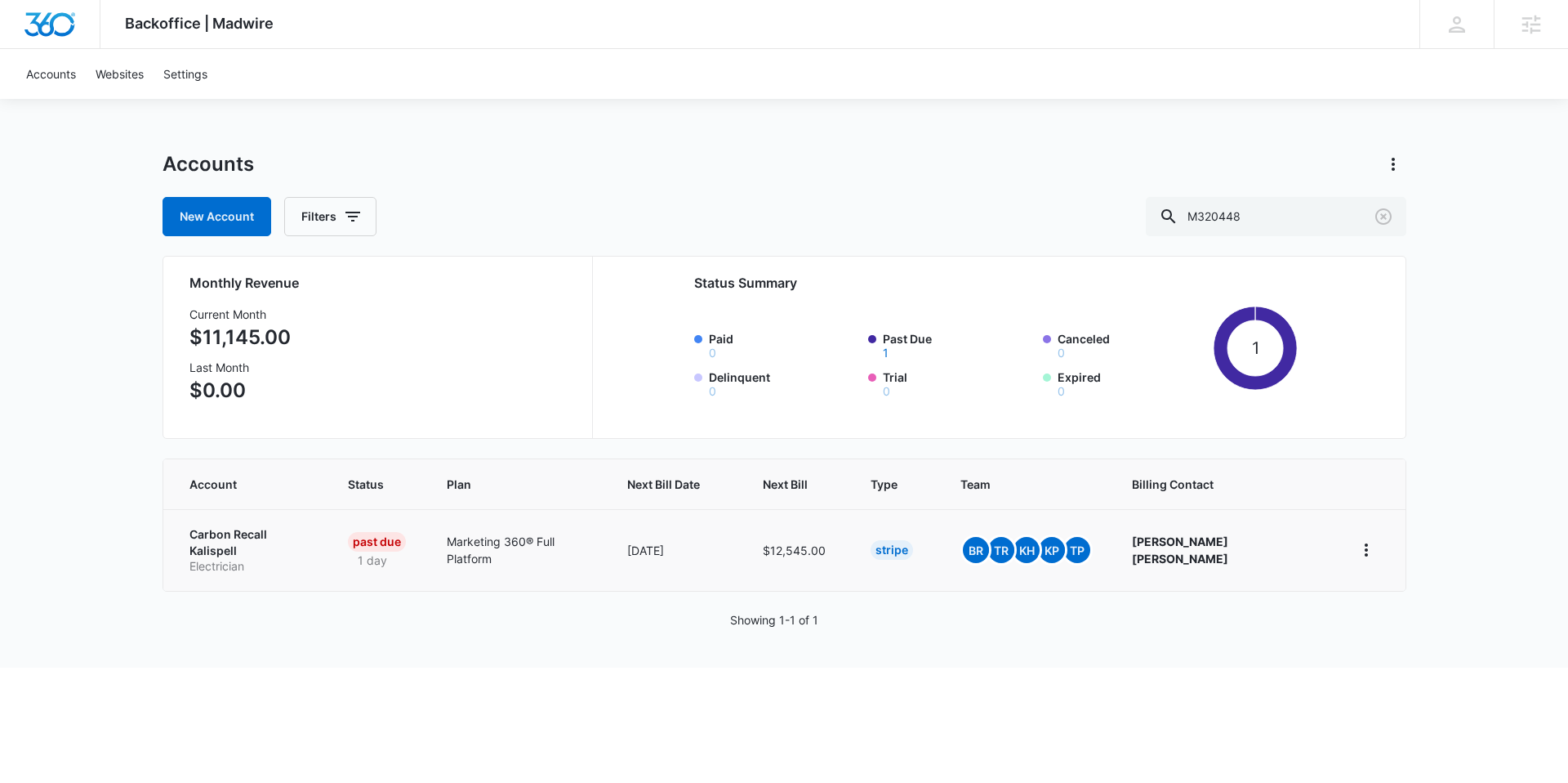
click at [250, 534] on p "Carbon Recall Kalispell" at bounding box center [250, 543] width 119 height 32
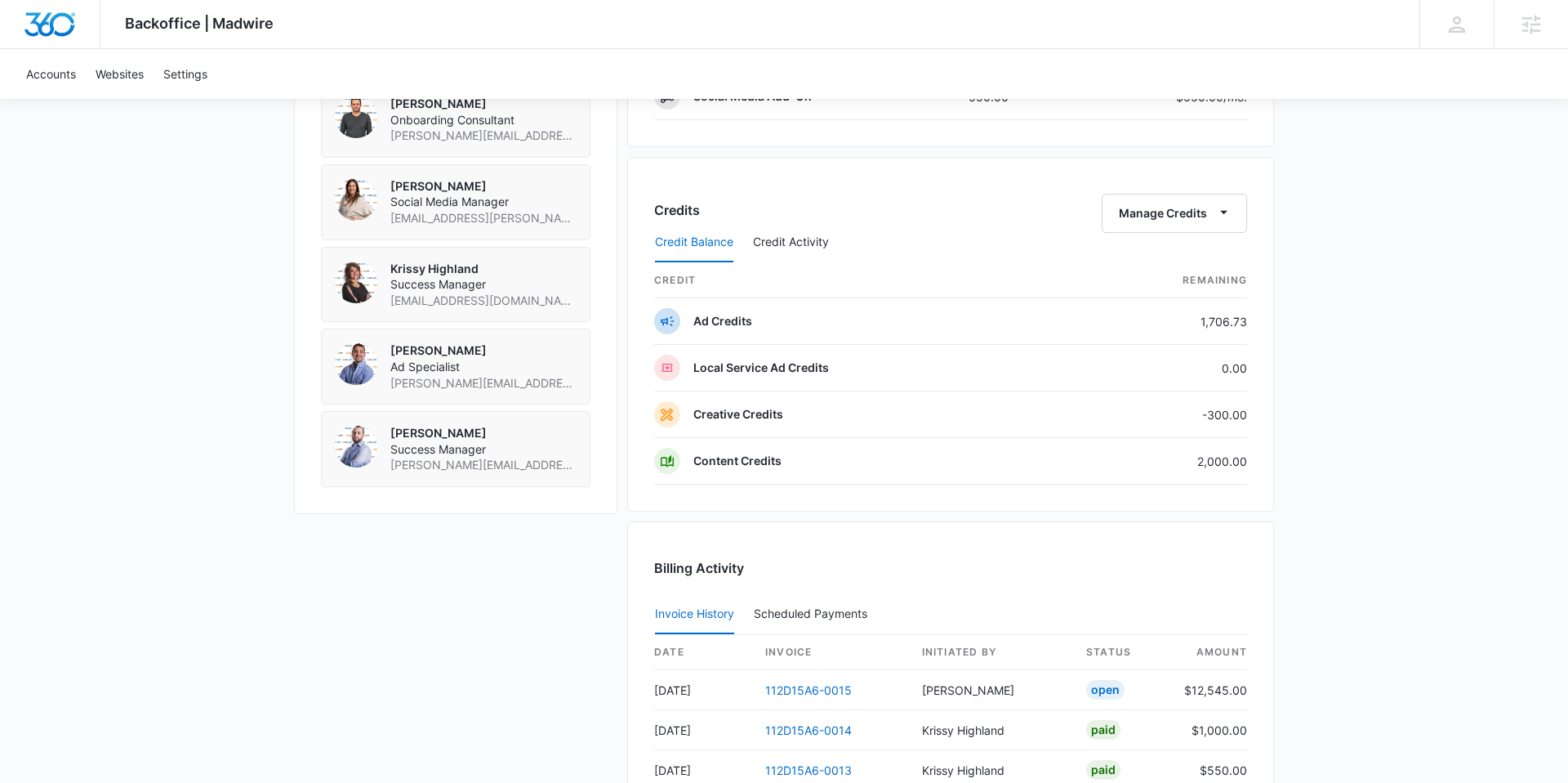
scroll to position [1611, 0]
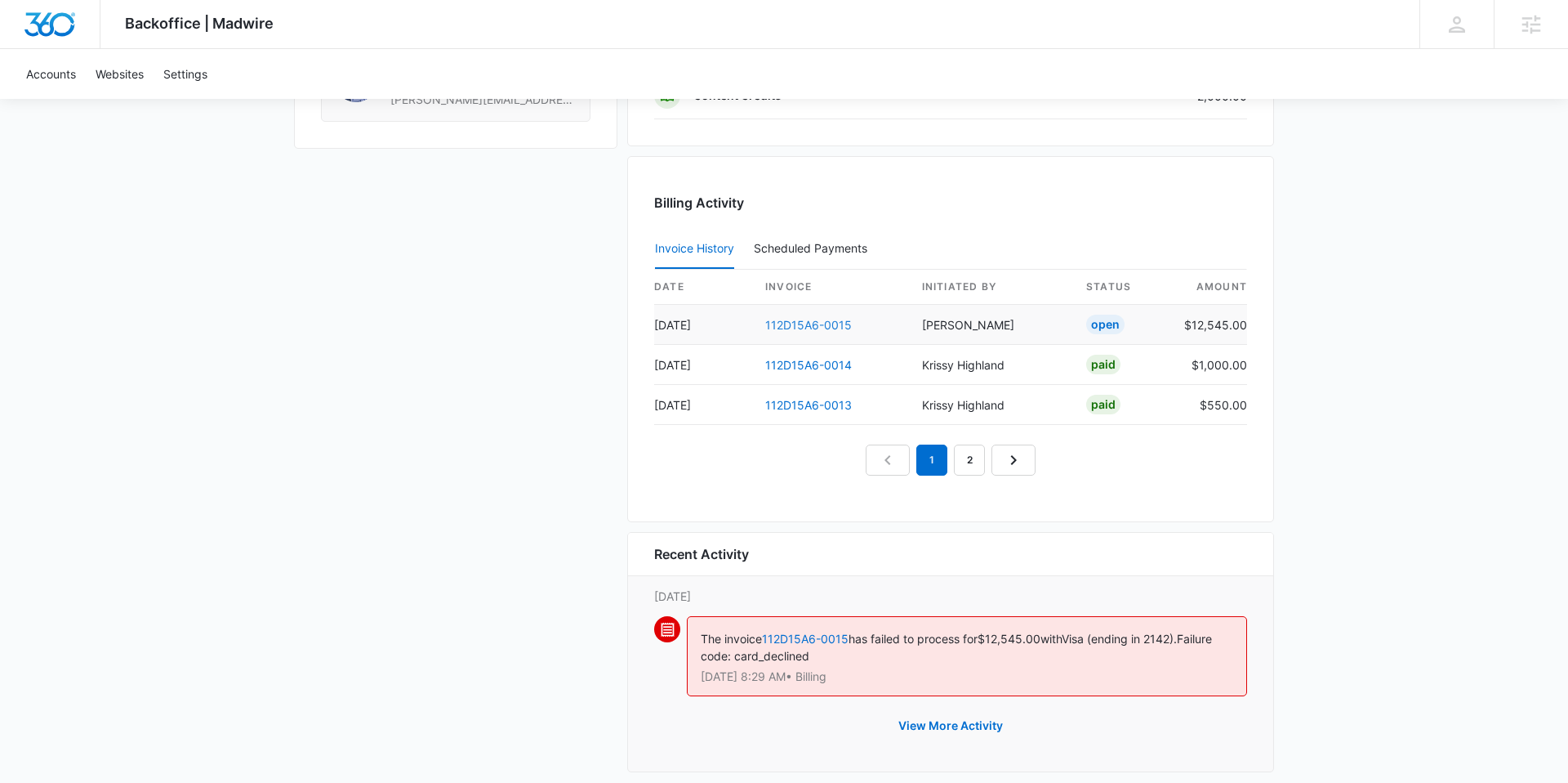
click at [818, 324] on link "112D15A6-0015" at bounding box center [809, 324] width 87 height 14
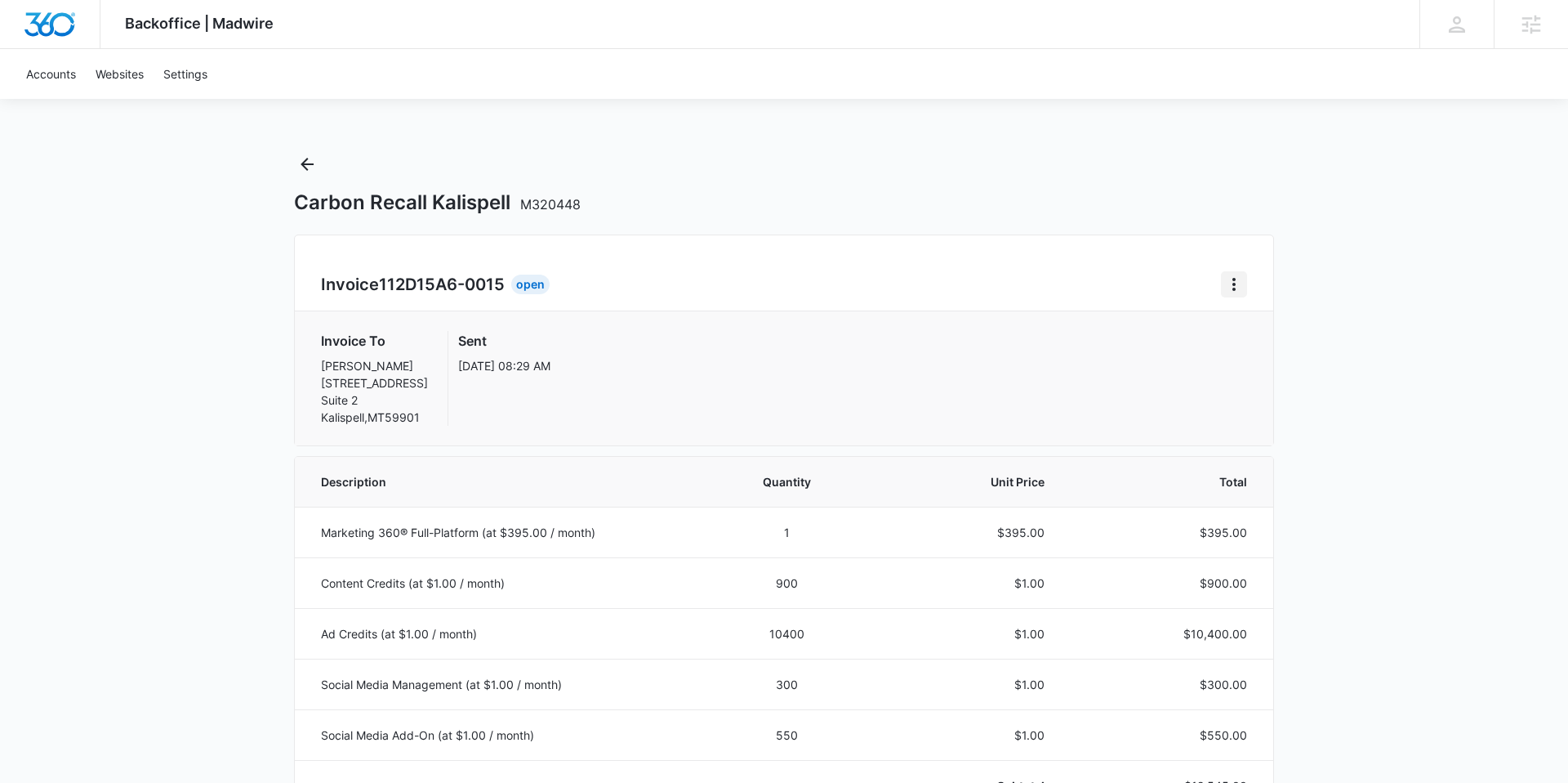
click at [1231, 284] on icon "Home" at bounding box center [1234, 284] width 20 height 20
click at [1261, 356] on div "Retry Payment" at bounding box center [1289, 355] width 95 height 11
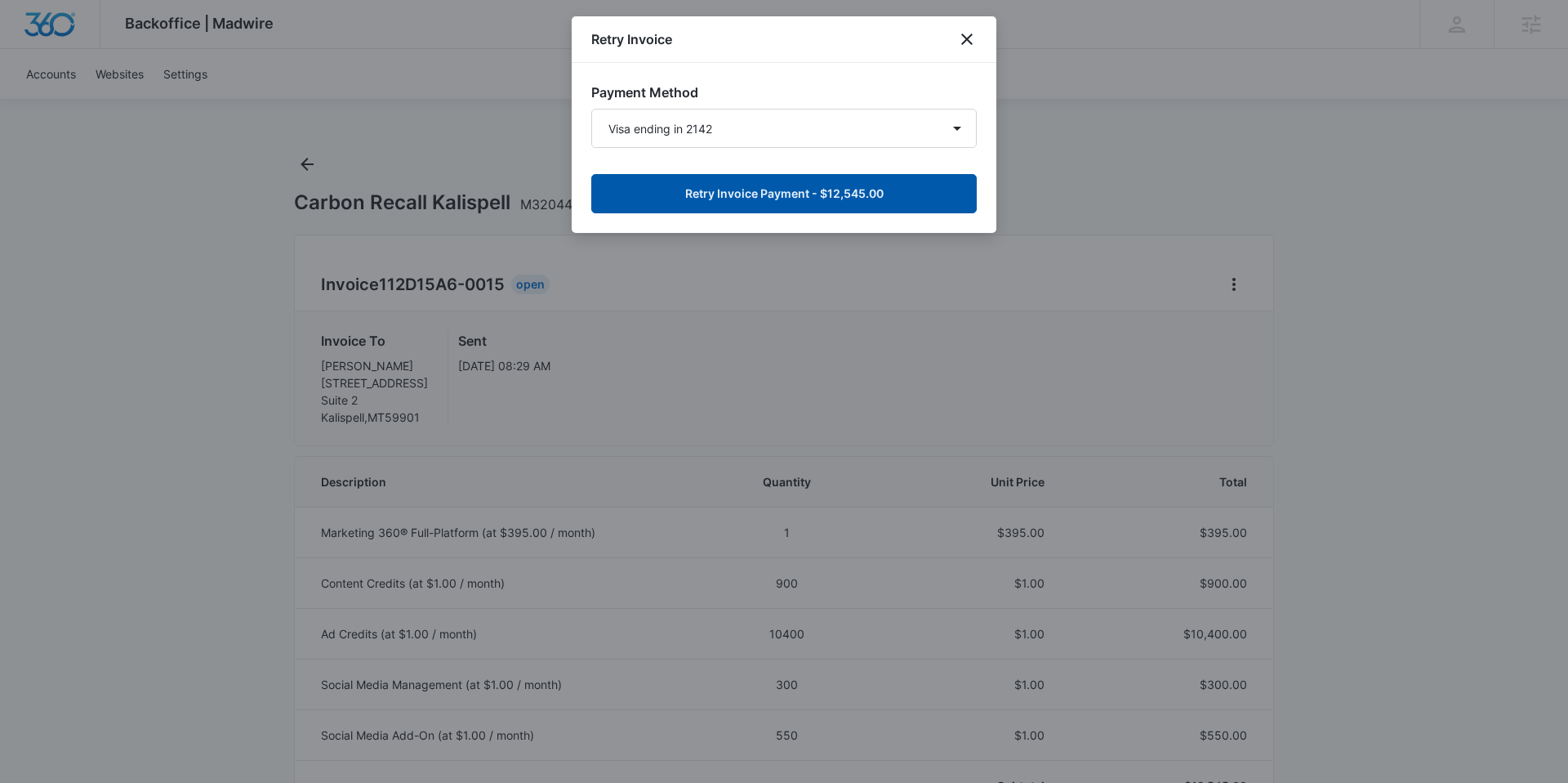
click at [803, 194] on button "Retry Invoice Payment - $12,545.00" at bounding box center [784, 193] width 386 height 39
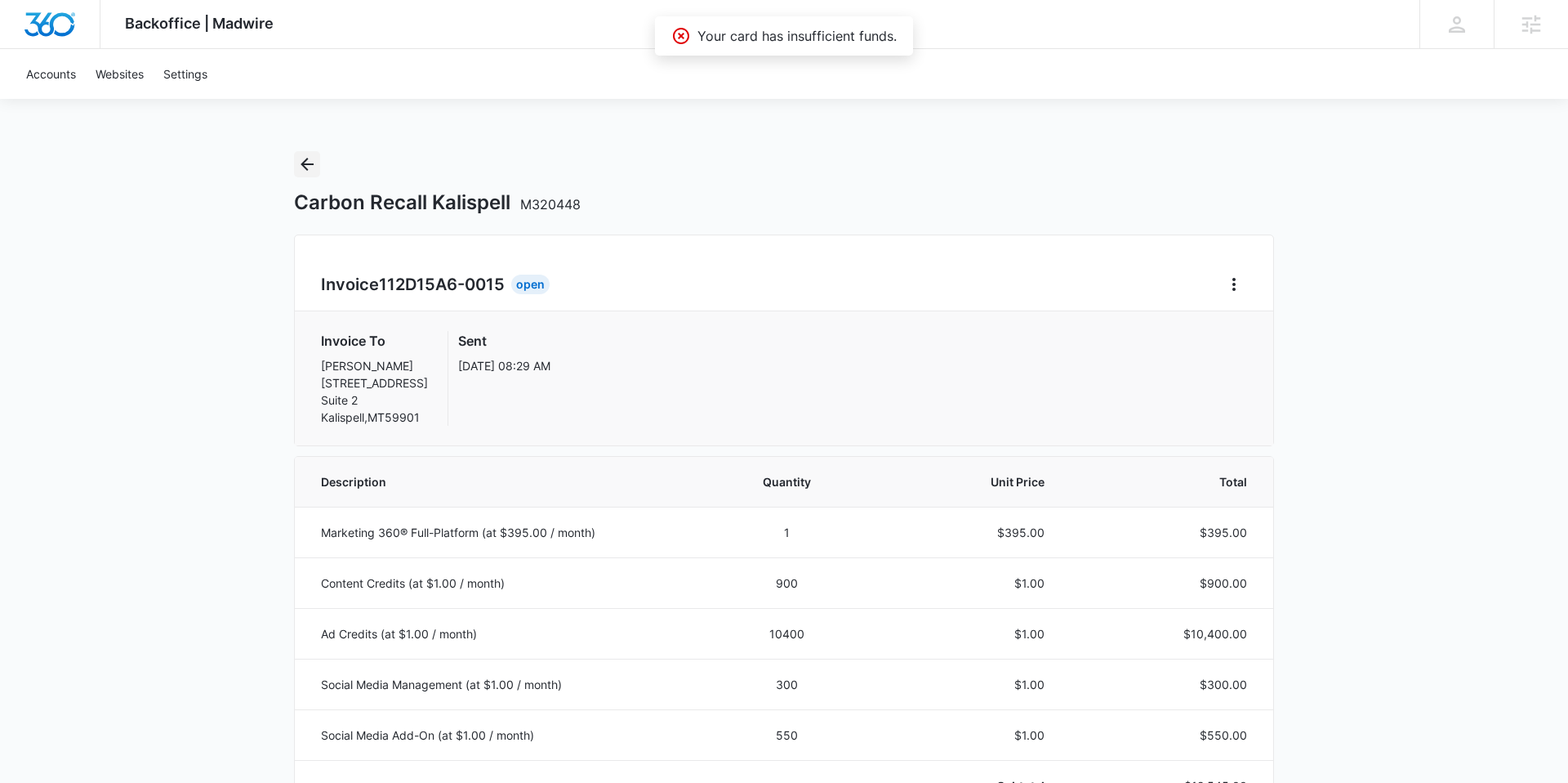
click at [311, 169] on icon "Back" at bounding box center [307, 164] width 20 height 20
